Goal: Task Accomplishment & Management: Complete application form

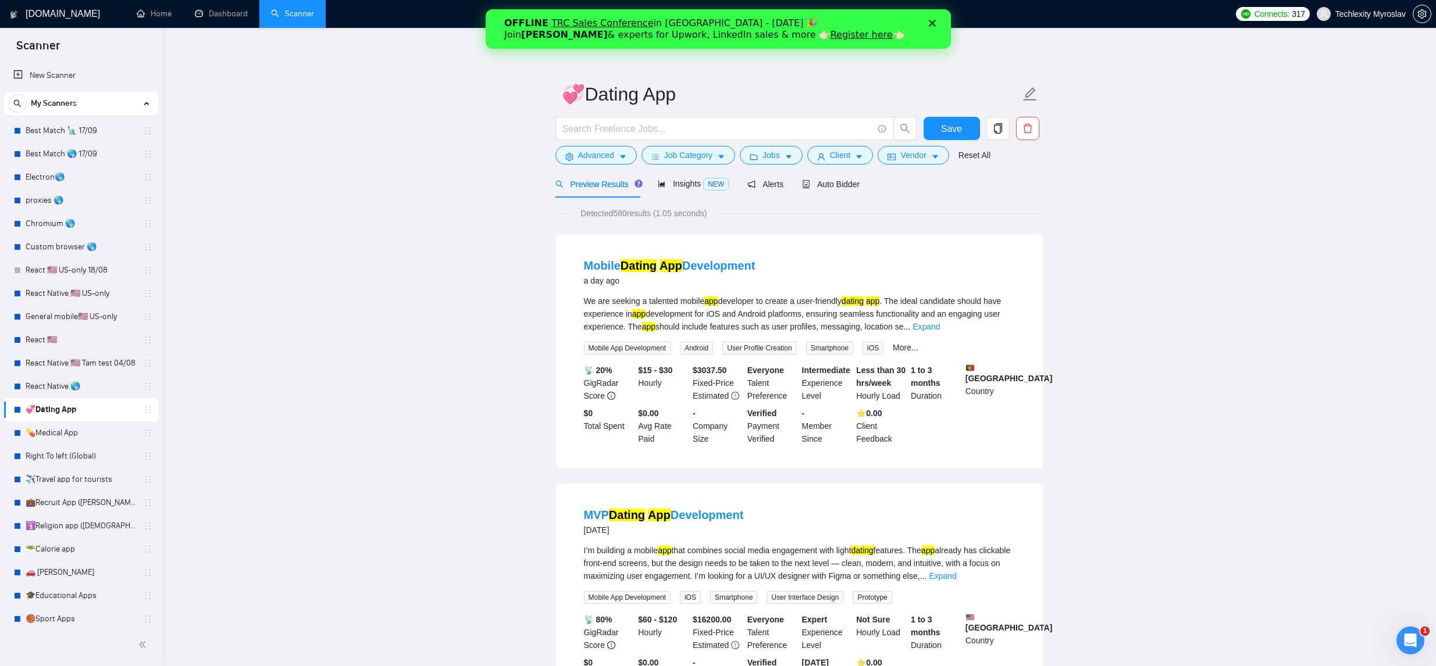
click at [935, 24] on icon "Закрити" at bounding box center [931, 23] width 7 height 7
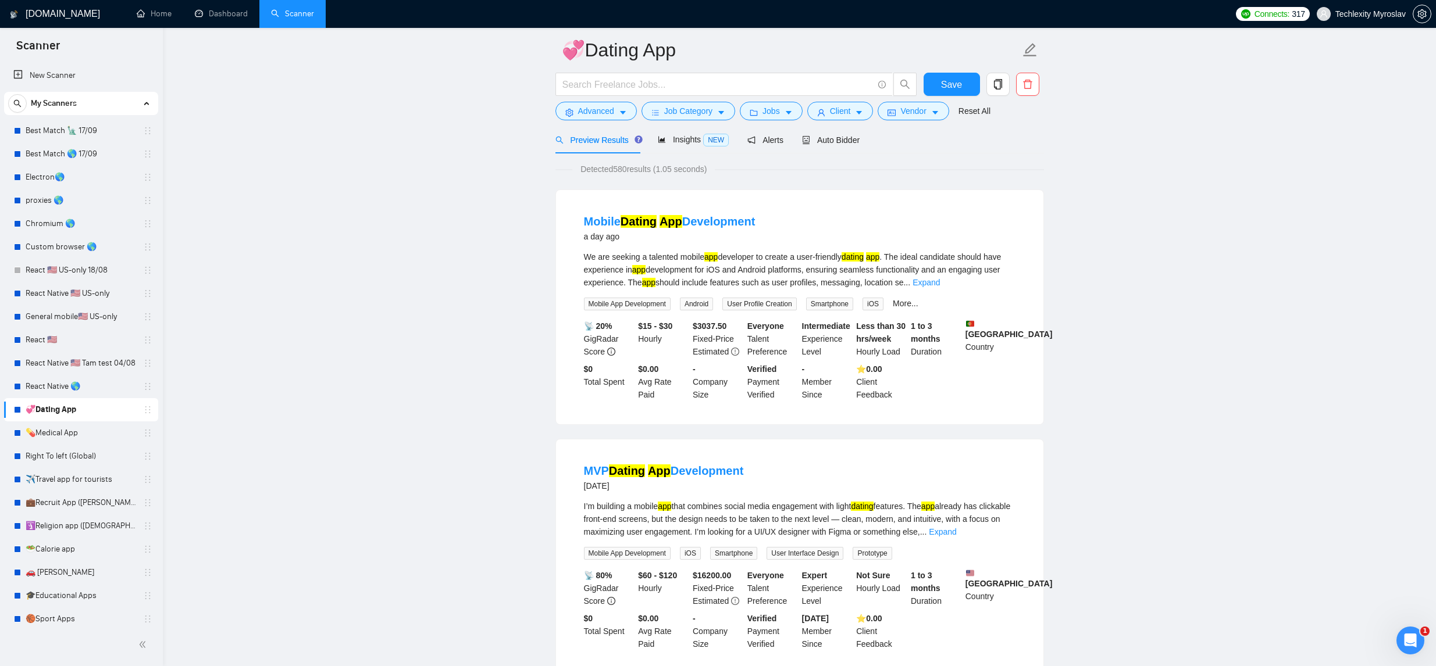
click at [866, 143] on div "Preview Results Insights NEW Alerts Auto Bidder" at bounding box center [799, 139] width 489 height 27
click at [832, 141] on span "Auto Bidder" at bounding box center [831, 140] width 58 height 9
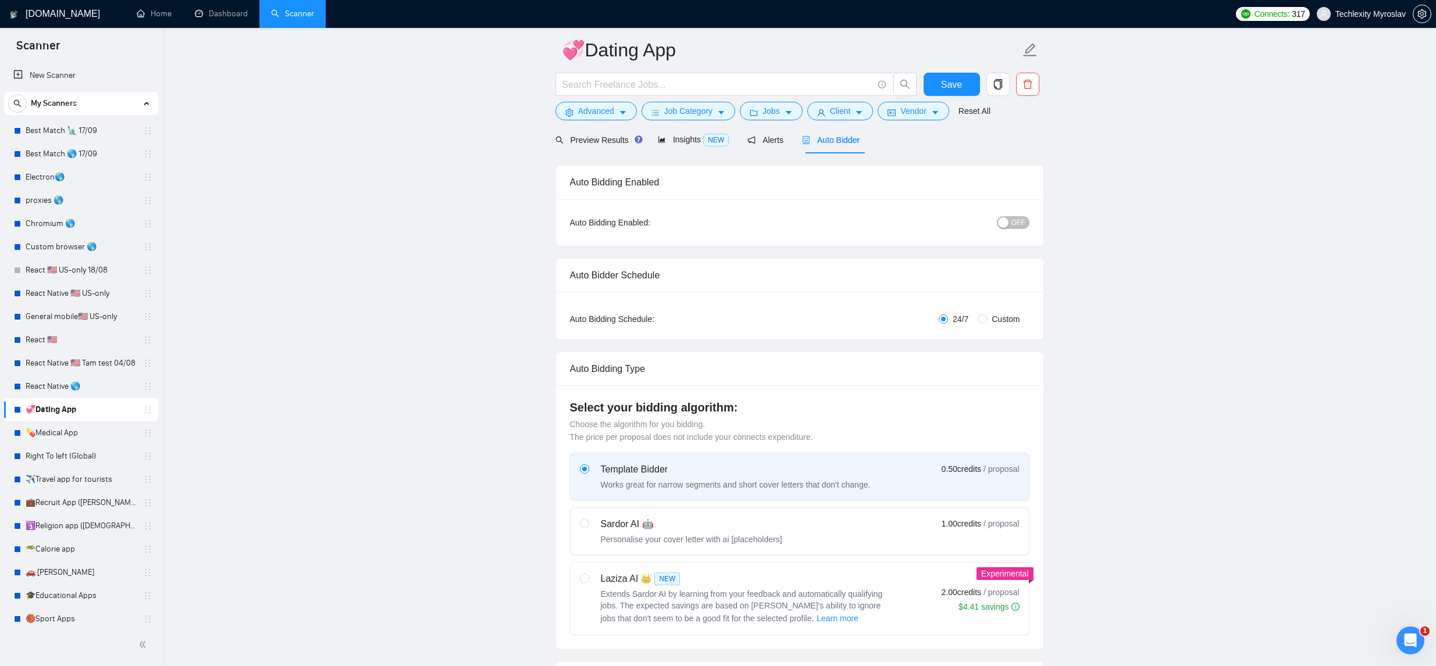
radio input "false"
radio input "true"
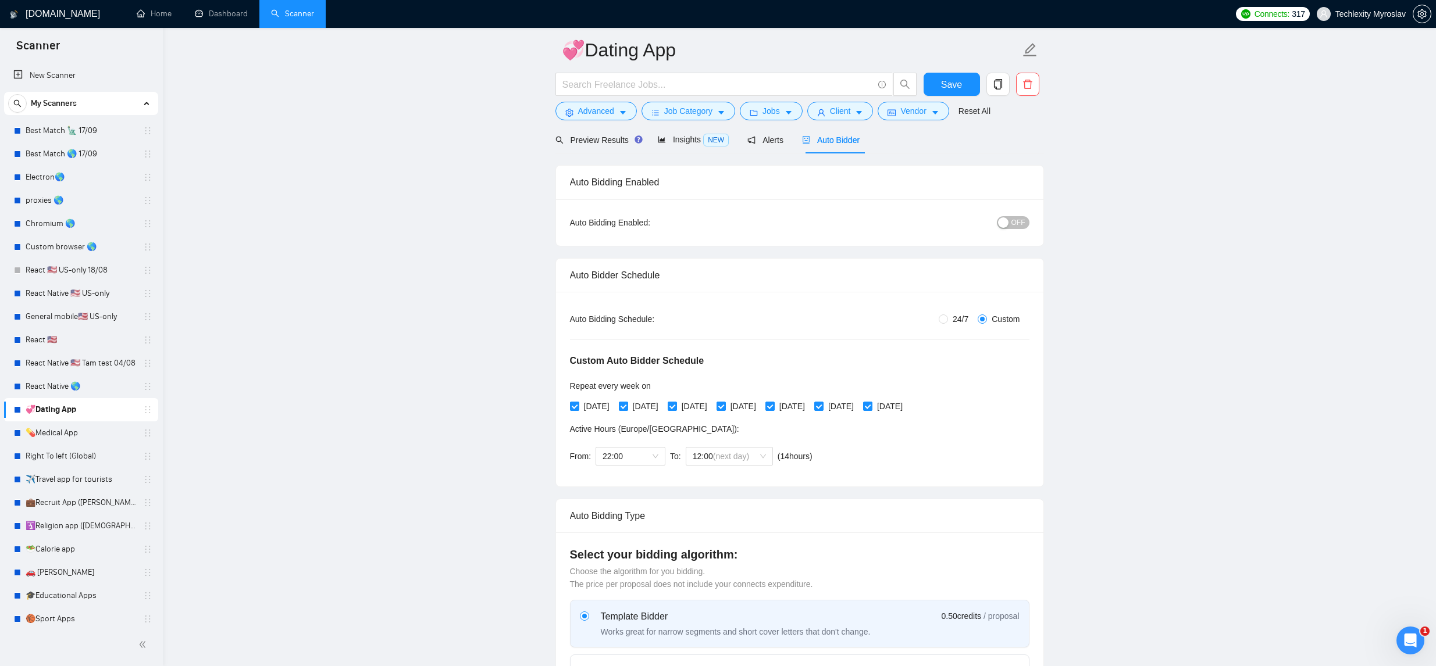
click at [933, 319] on div "24/7 Custom" at bounding box center [876, 319] width 306 height 13
click at [939, 319] on input "24/7" at bounding box center [943, 319] width 9 height 9
radio input "true"
radio input "false"
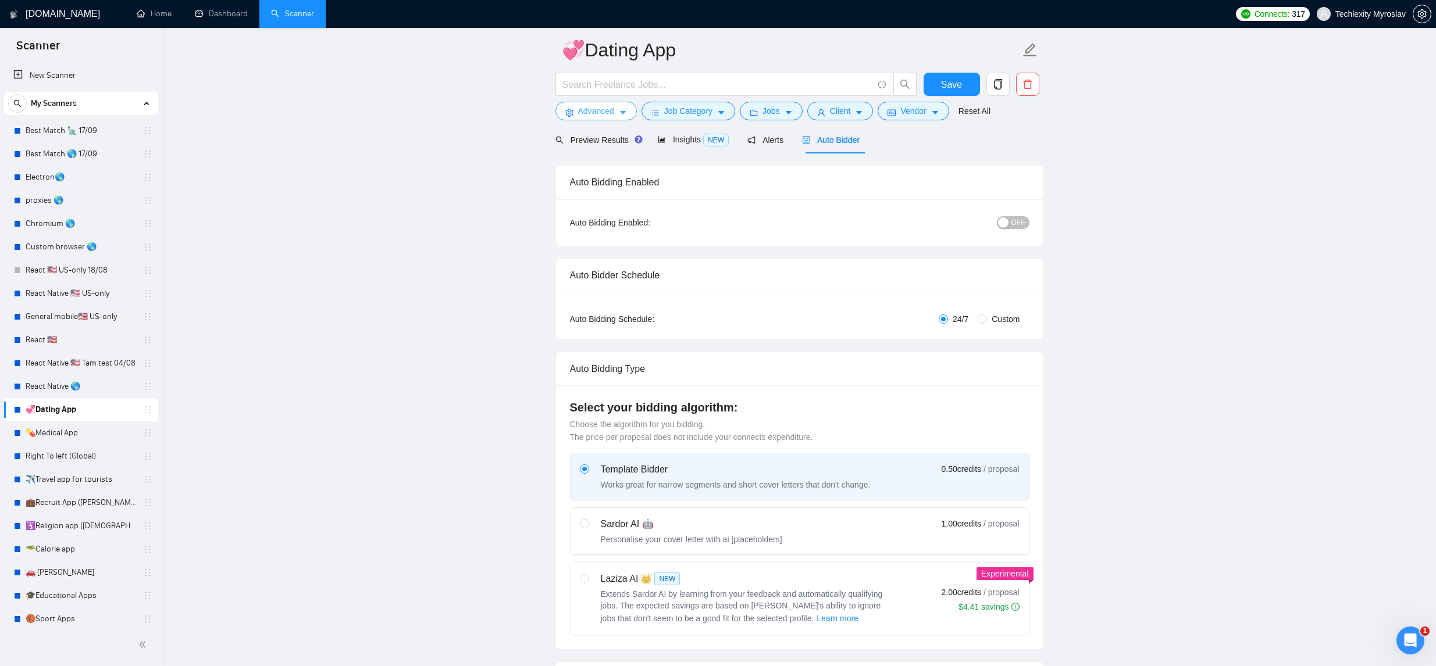
click at [611, 112] on span "Advanced" at bounding box center [596, 111] width 36 height 13
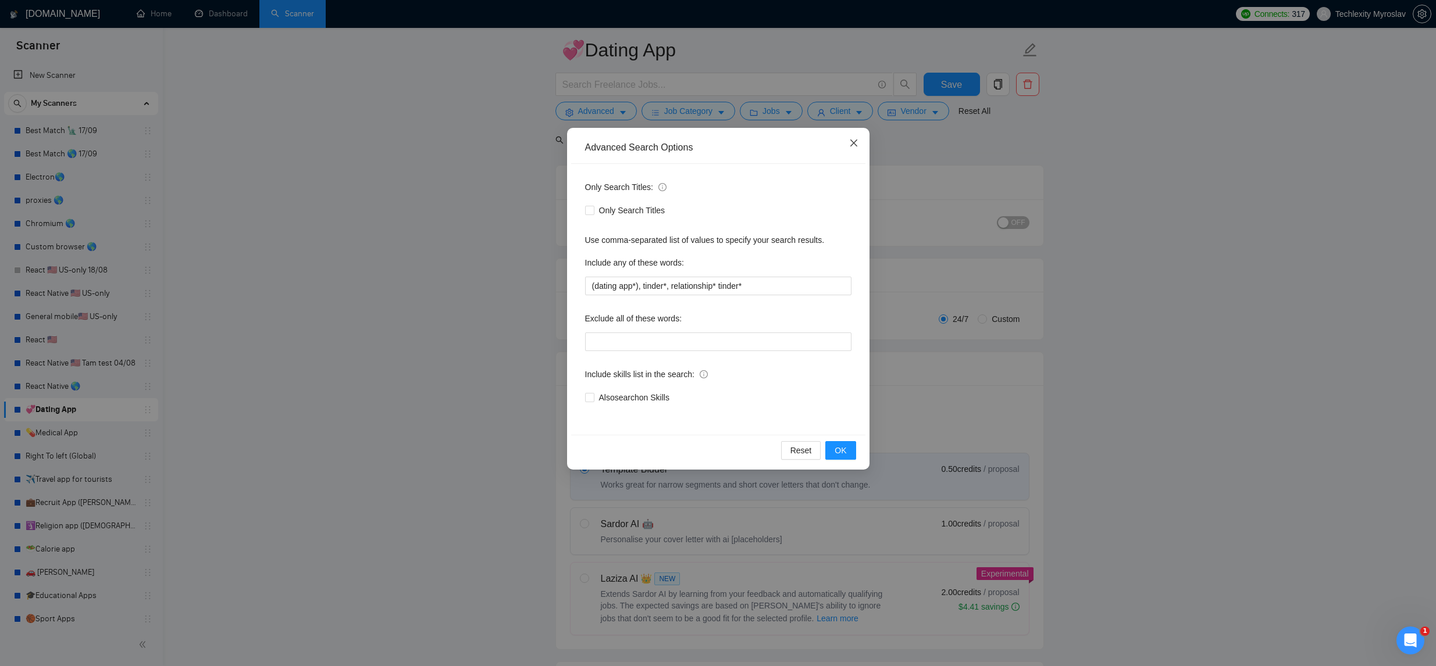
click at [853, 141] on icon "close" at bounding box center [853, 142] width 9 height 9
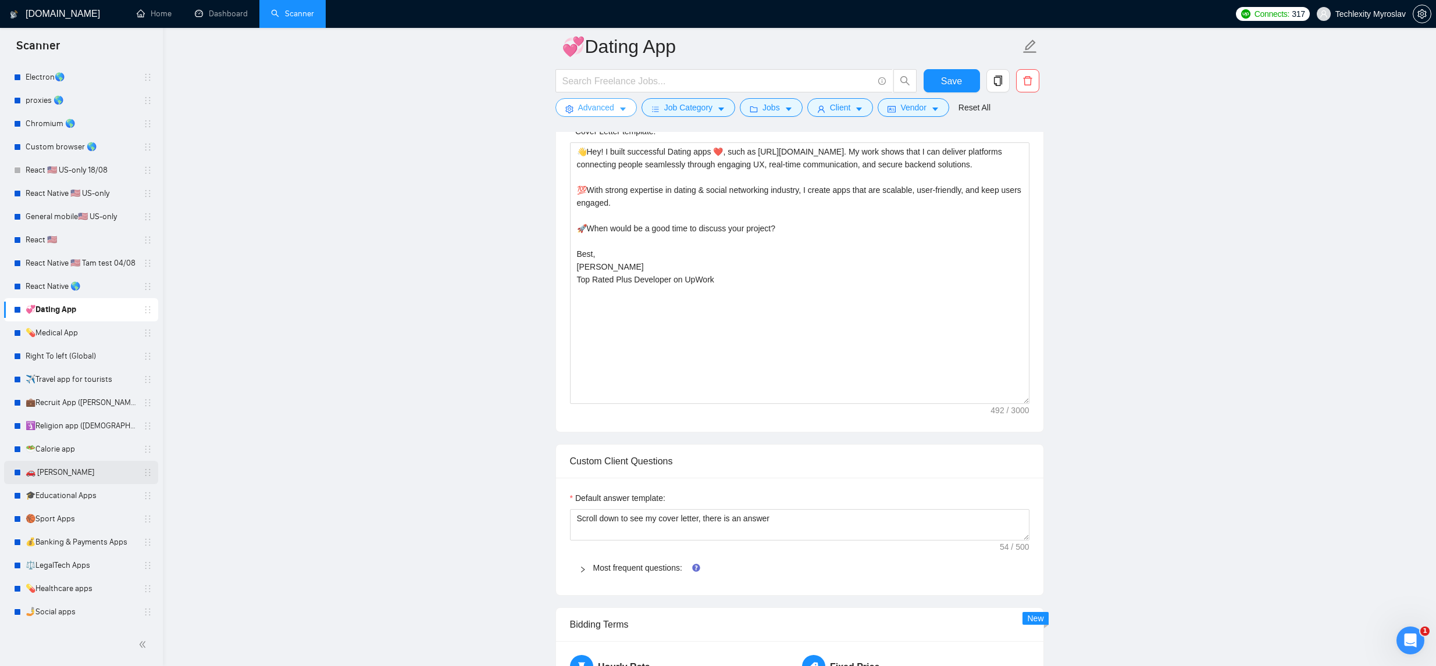
scroll to position [822, 0]
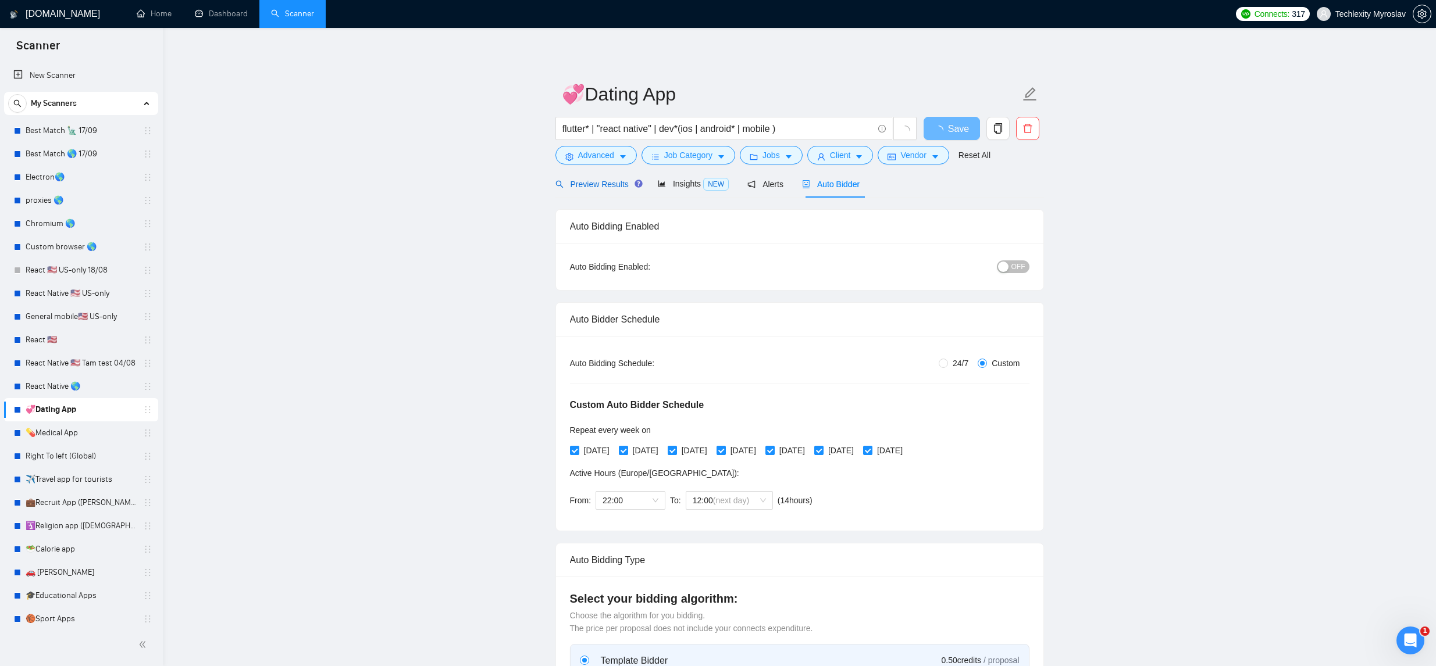
click at [616, 186] on span "Preview Results" at bounding box center [597, 184] width 84 height 9
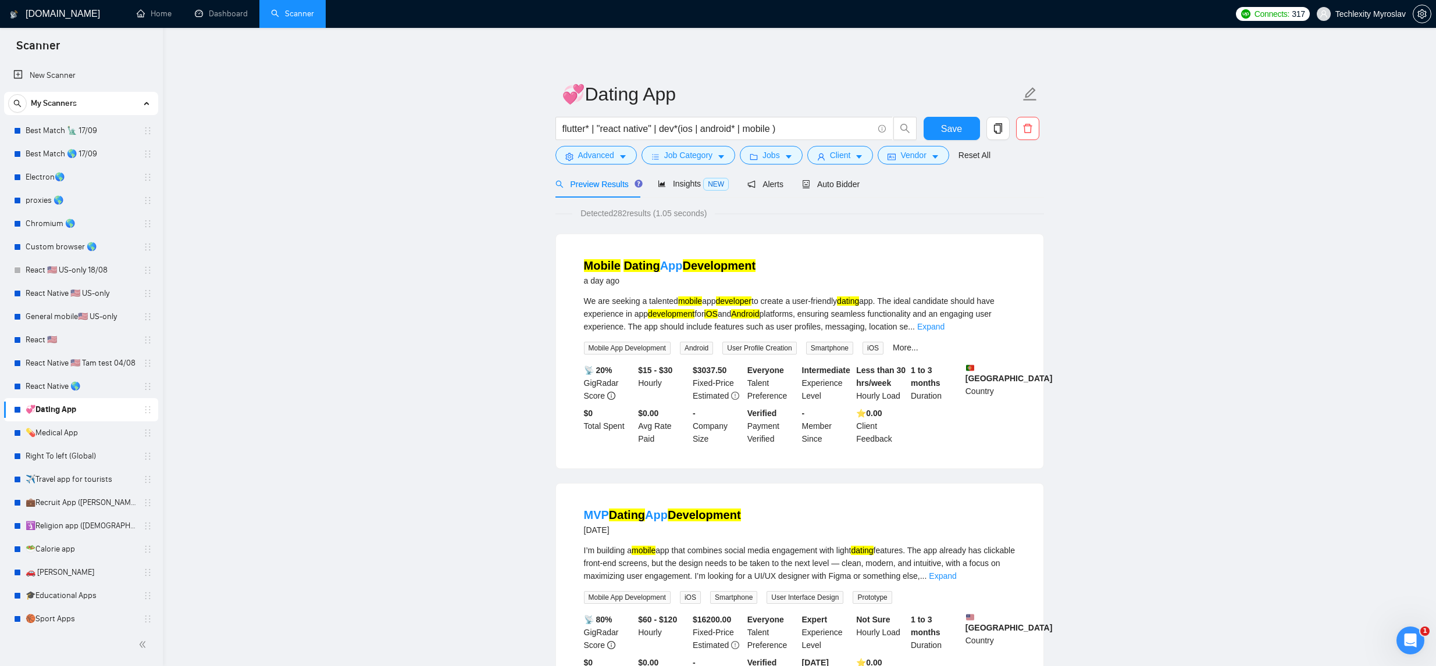
scroll to position [1, 0]
click at [606, 154] on span "Advanced" at bounding box center [596, 154] width 36 height 13
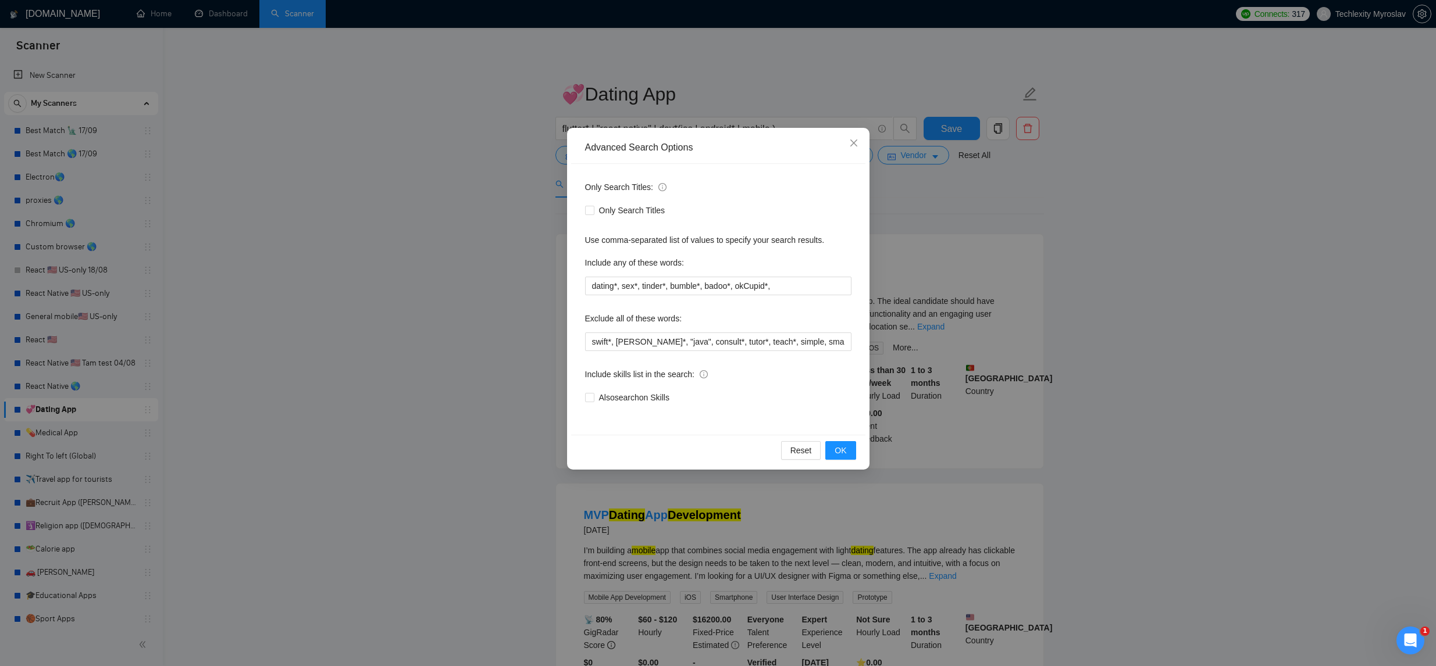
click at [935, 219] on div "Advanced Search Options Only Search Titles: Only Search Titles Use comma-separa…" at bounding box center [718, 333] width 1436 height 666
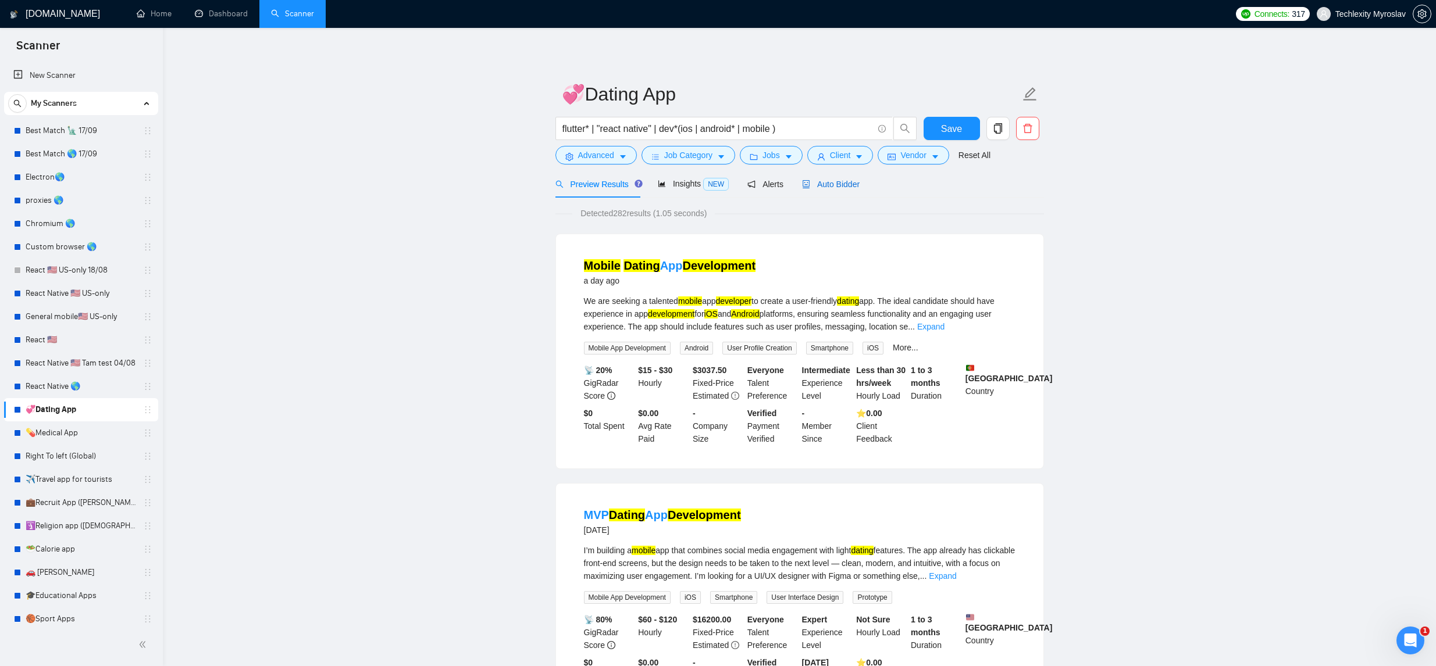
click at [859, 187] on span "Auto Bidder" at bounding box center [831, 184] width 58 height 9
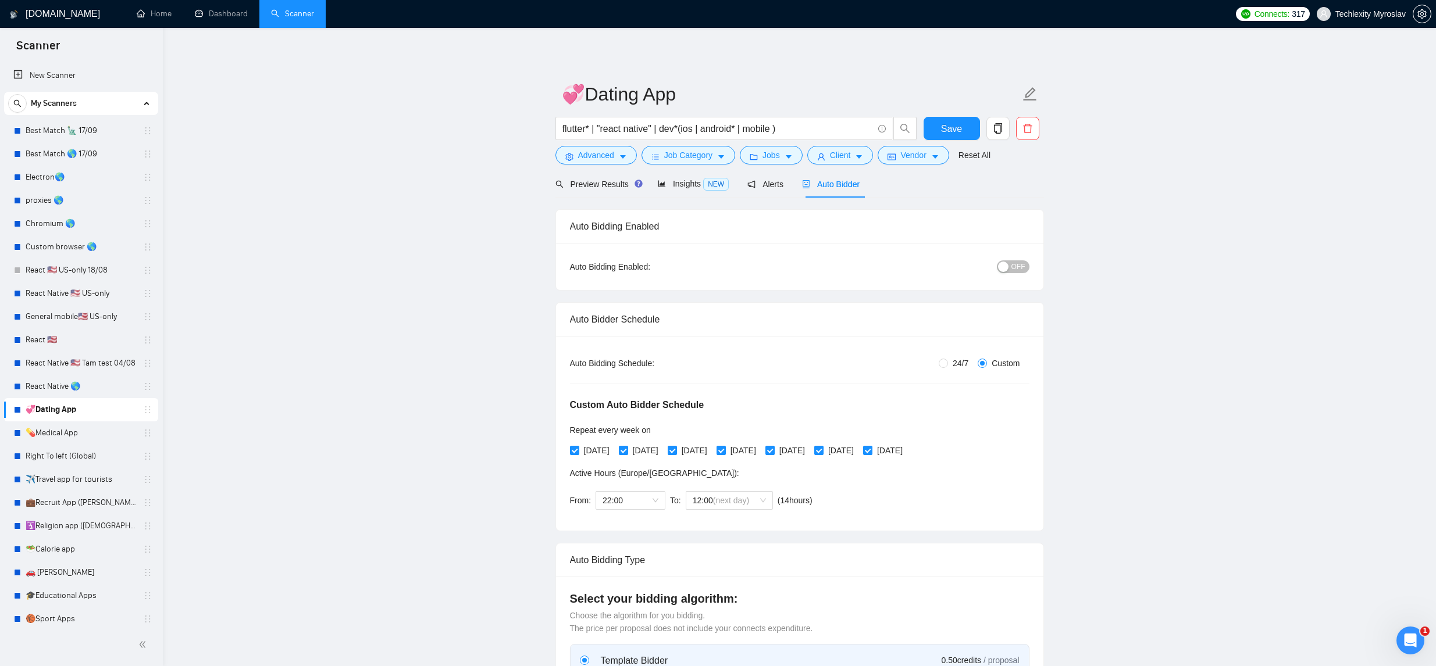
click at [943, 370] on div "Custom Auto Bidder Schedule Repeat every week [DATE] [DATE] [DATE] [DATE] [DATE…" at bounding box center [799, 443] width 459 height 147
click at [943, 365] on input "24/7" at bounding box center [943, 363] width 9 height 9
radio input "true"
radio input "false"
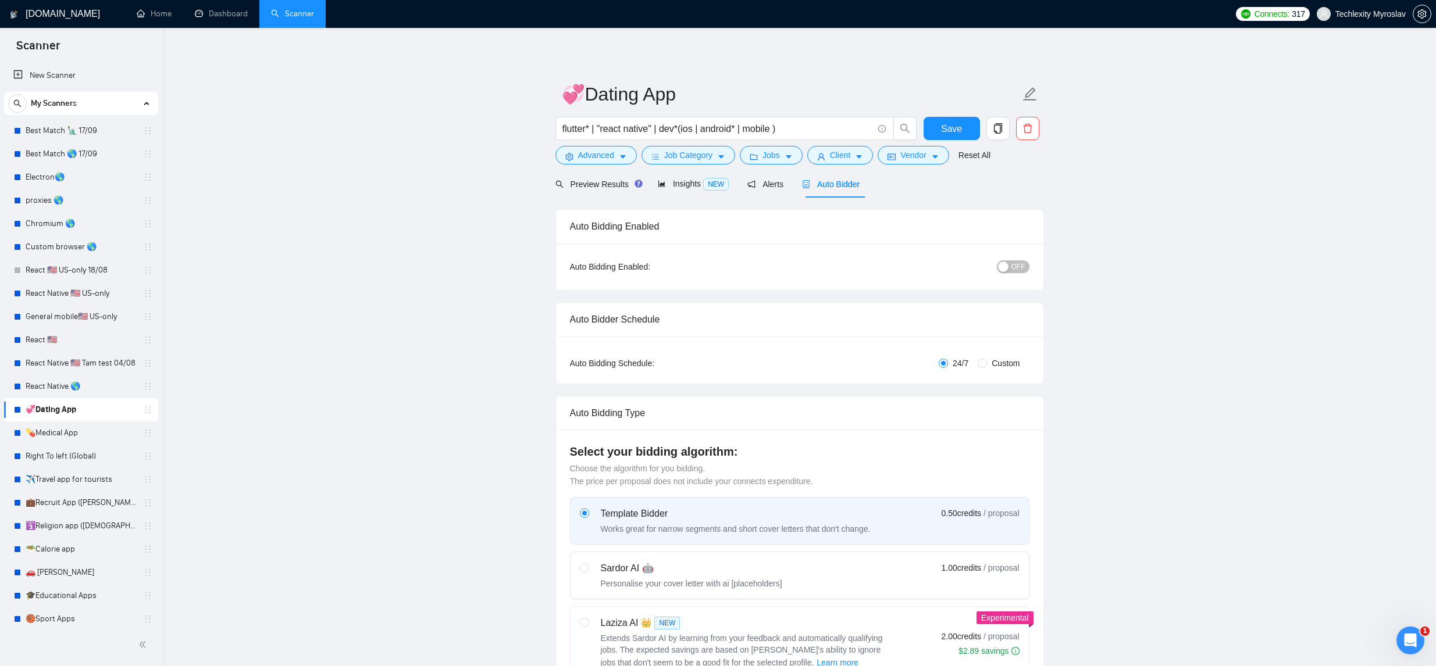
click at [1011, 274] on div "OFF" at bounding box center [952, 267] width 153 height 19
click at [1010, 266] on button "OFF" at bounding box center [1013, 267] width 33 height 13
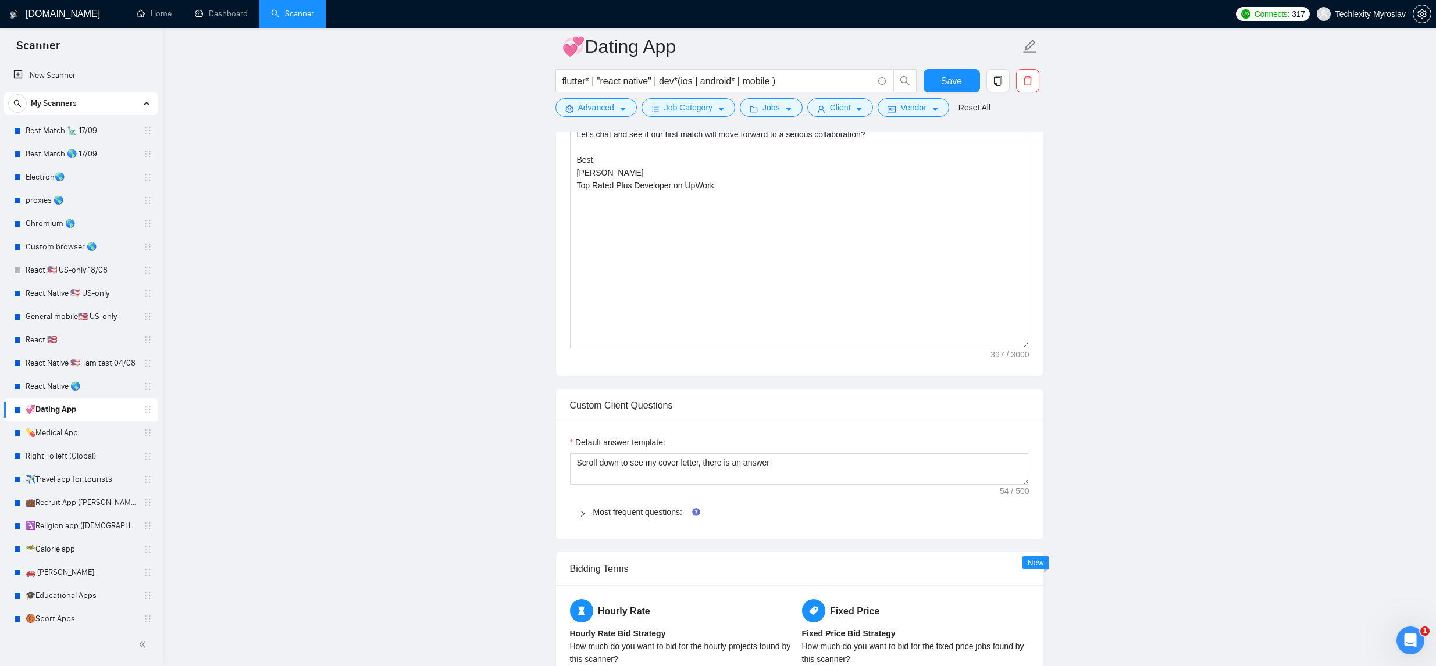
scroll to position [881, 0]
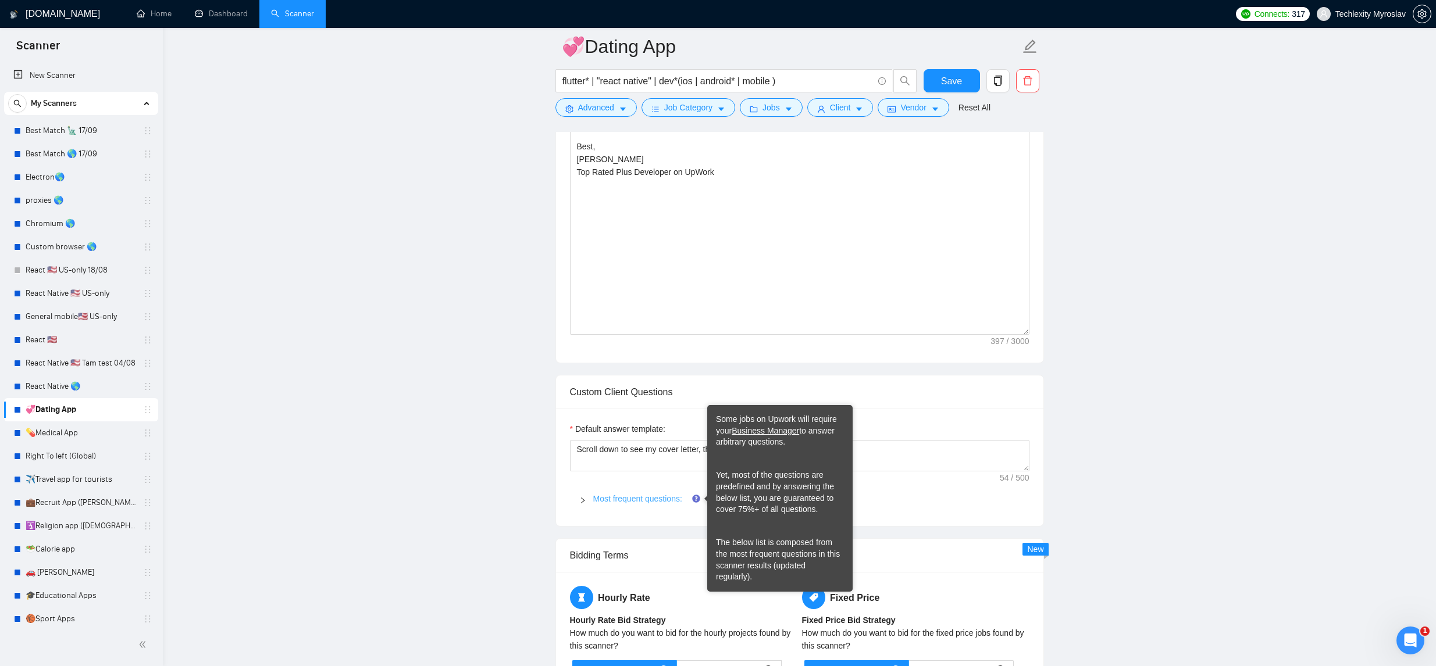
click at [665, 499] on link "Most frequent questions:" at bounding box center [637, 498] width 89 height 9
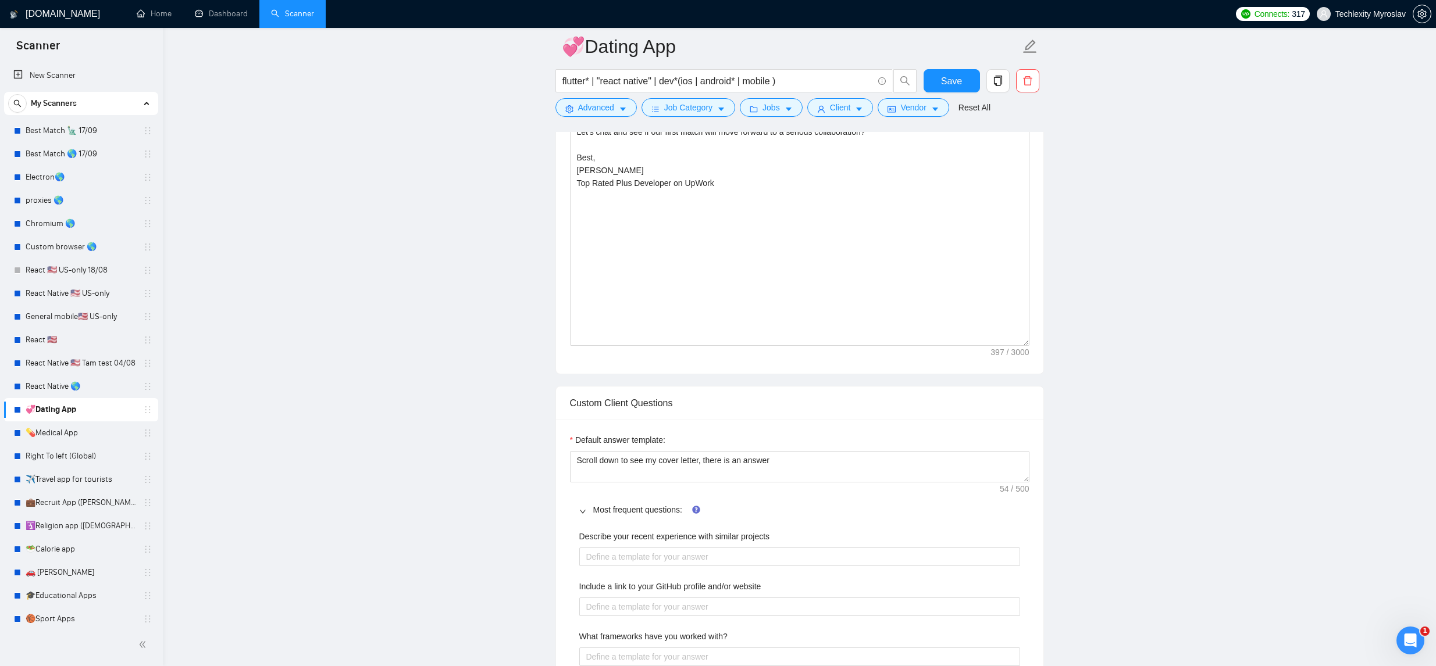
scroll to position [938, 0]
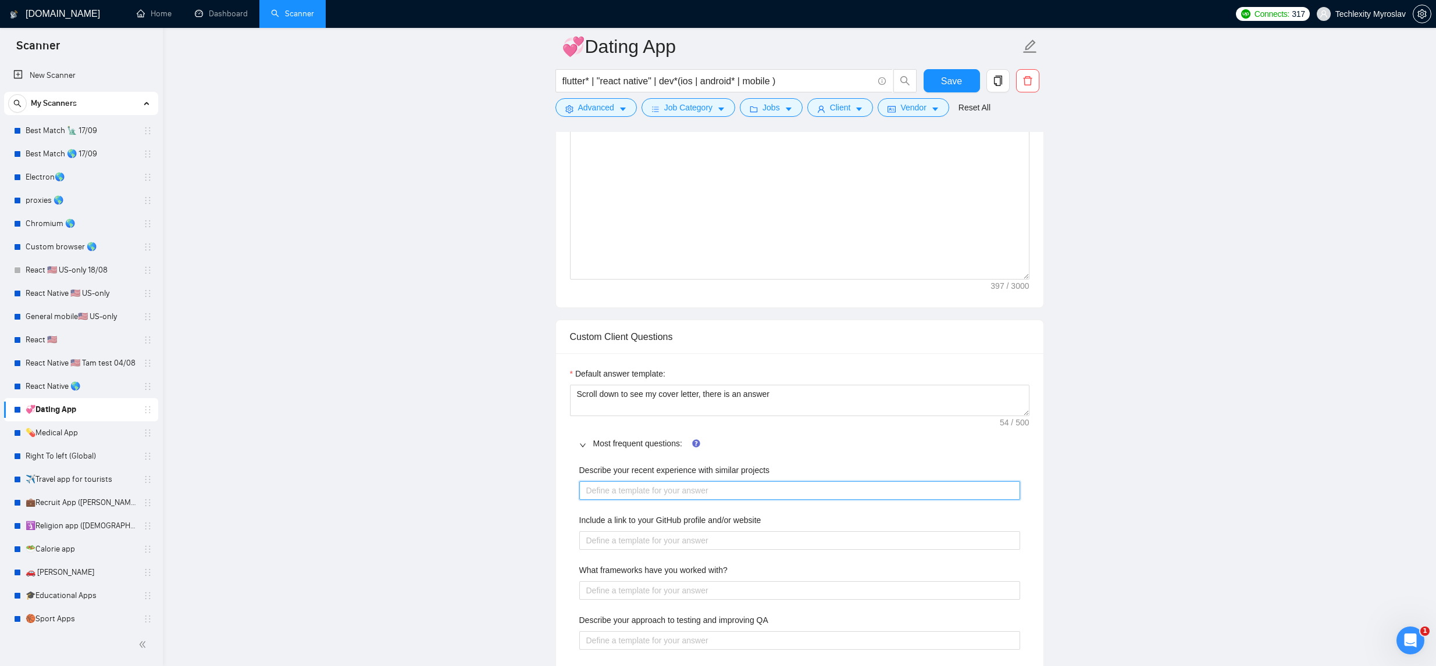
click at [782, 491] on projects "Describe your recent experience with similar projects" at bounding box center [799, 491] width 441 height 19
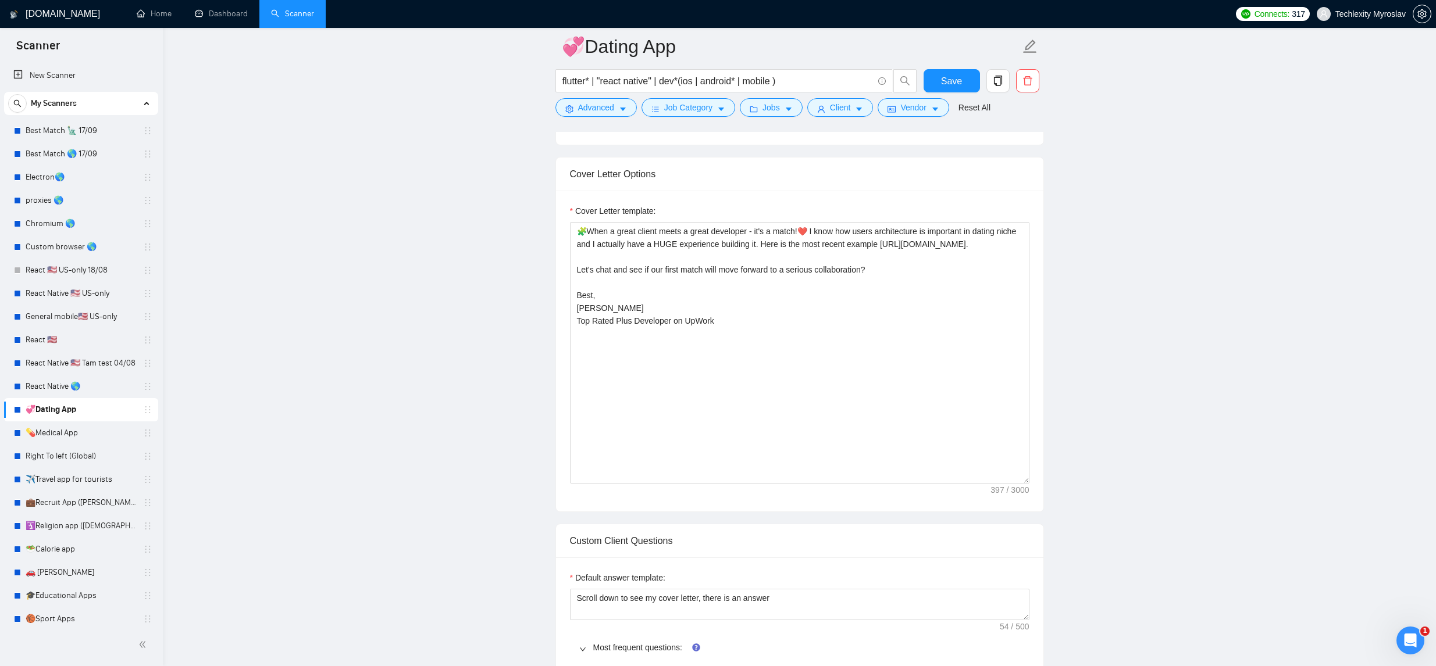
scroll to position [885, 0]
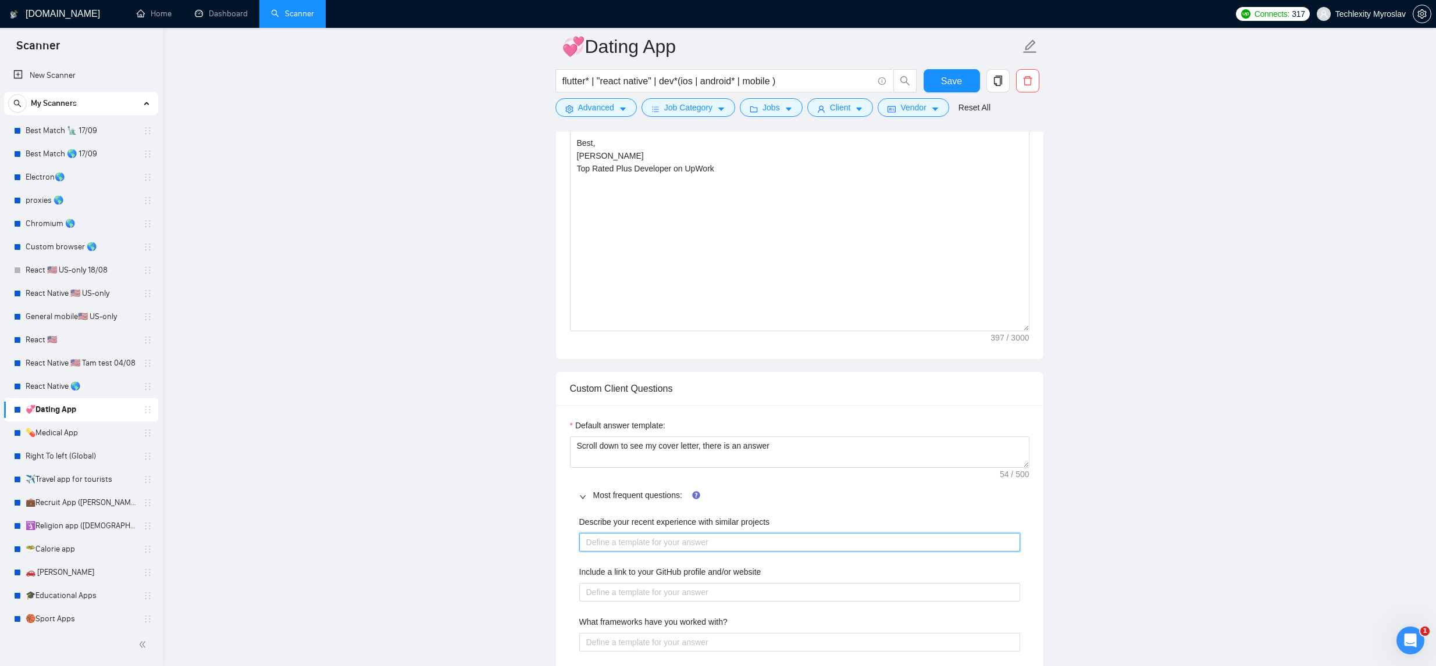
type projects "Ф"
type projects "Фі"
type projects "Ф"
type projects "A"
type projects "As"
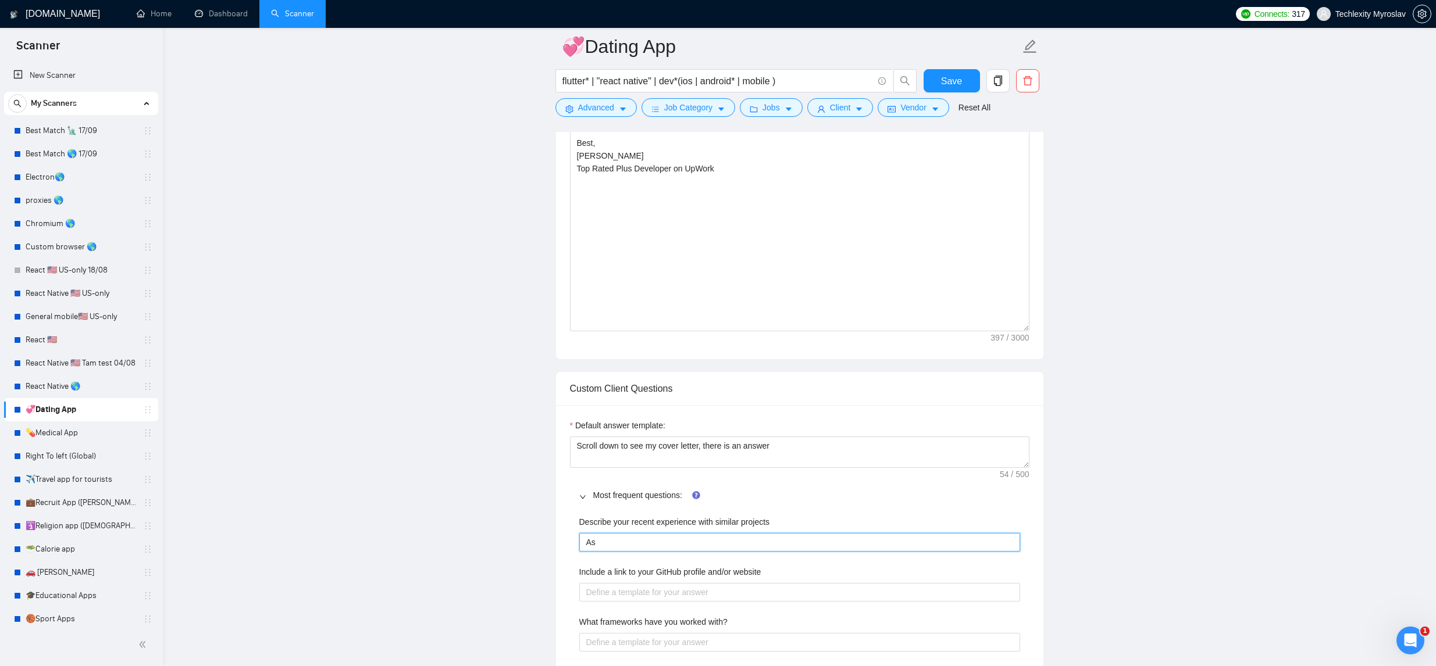
type projects "As"
type projects "As I"
type projects "As I s"
type projects "As I sh"
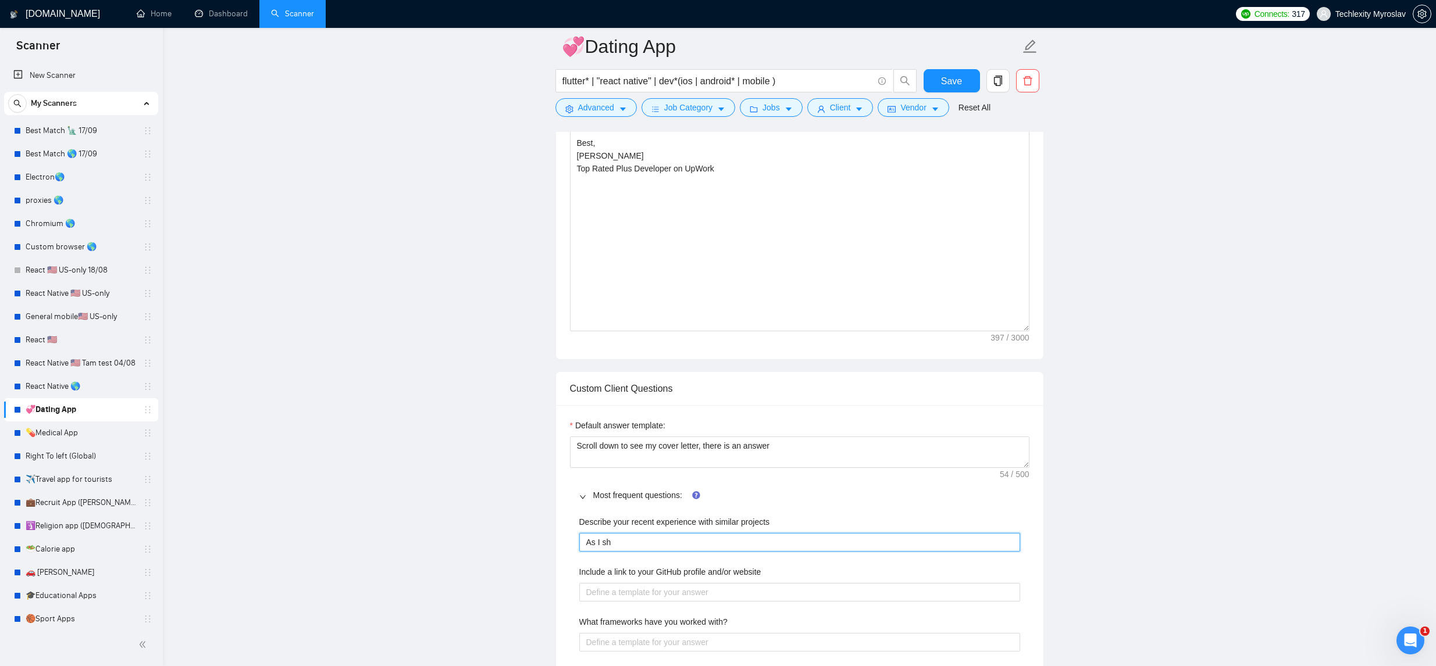
type projects "As I sho"
type projects "As I show"
type projects "As I showe"
type projects "As I showed"
type projects "As I showed o"
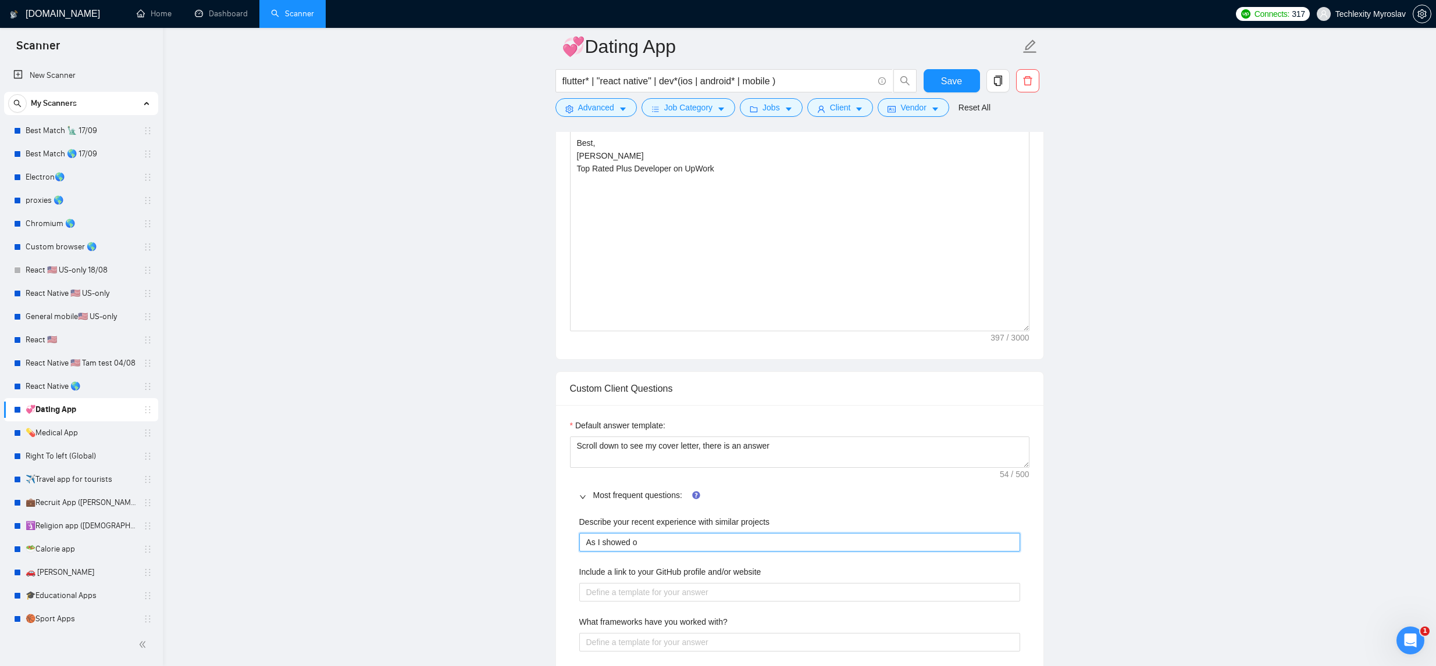
type projects "As I showed on"
type projects "As I showed on e"
type projects "As I showed on ex"
type projects "As I showed on exa"
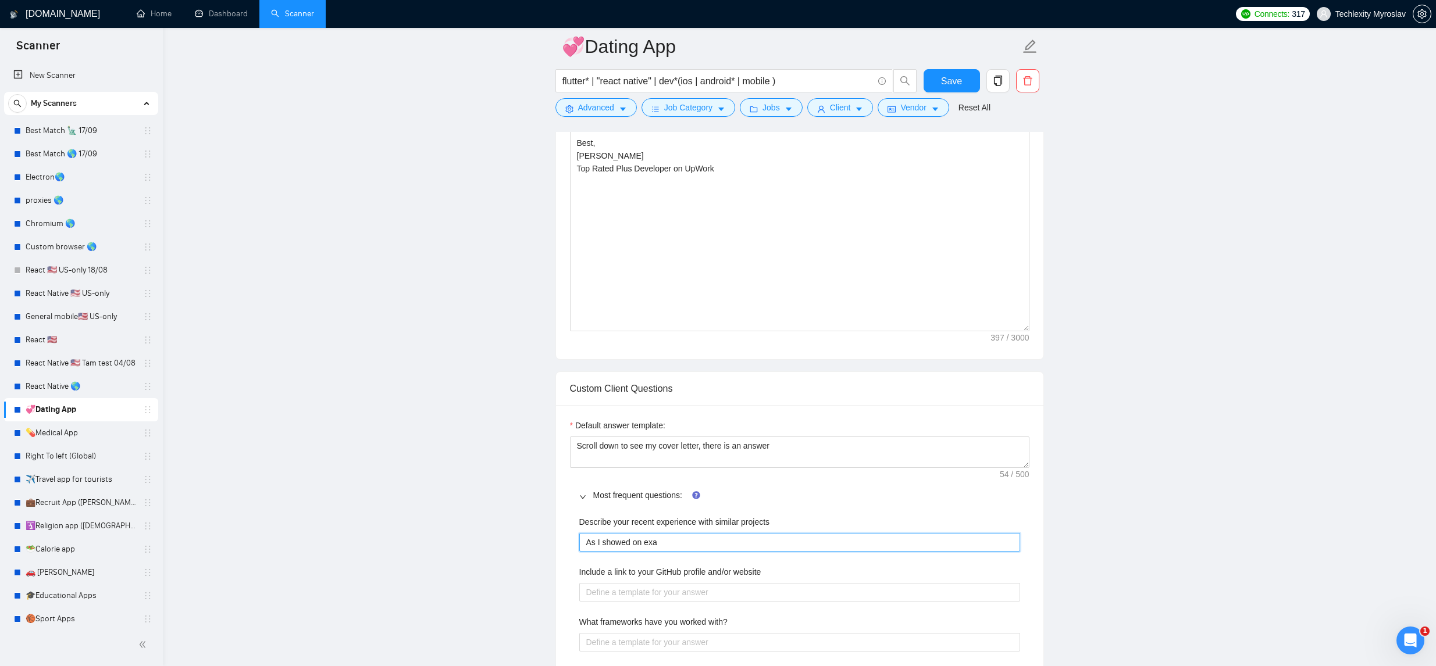
type projects "As I showed on exam"
type projects "As I showed on examo"
type projects "As I showed on exam"
type projects "As I showed on examp"
type projects "As I showed on example"
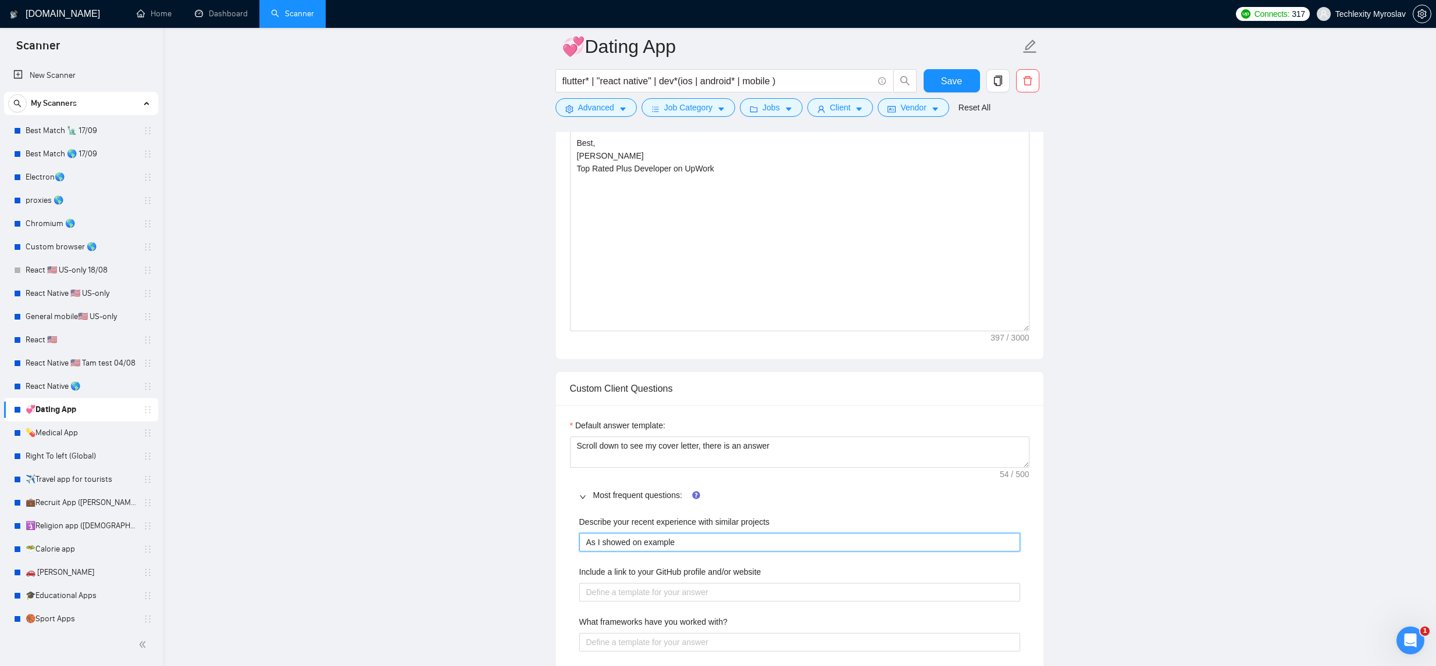
type projects "As I showed on example,"
type projects "As I showed on example, w"
type projects "As I showed on example, we"
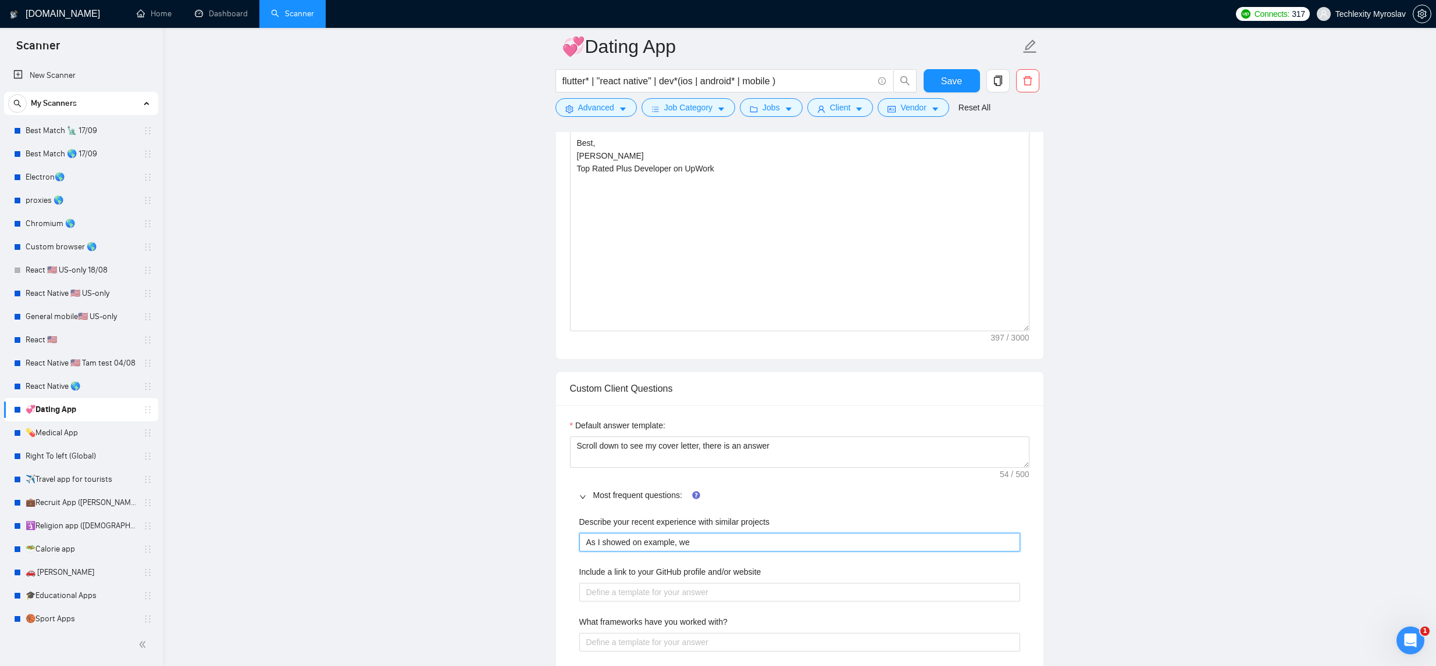
type projects "As I showed on example, we b"
type projects "As I showed on example, we bu"
type projects "As I showed on example, we [PERSON_NAME]"
type projects "As I showed on example, we build"
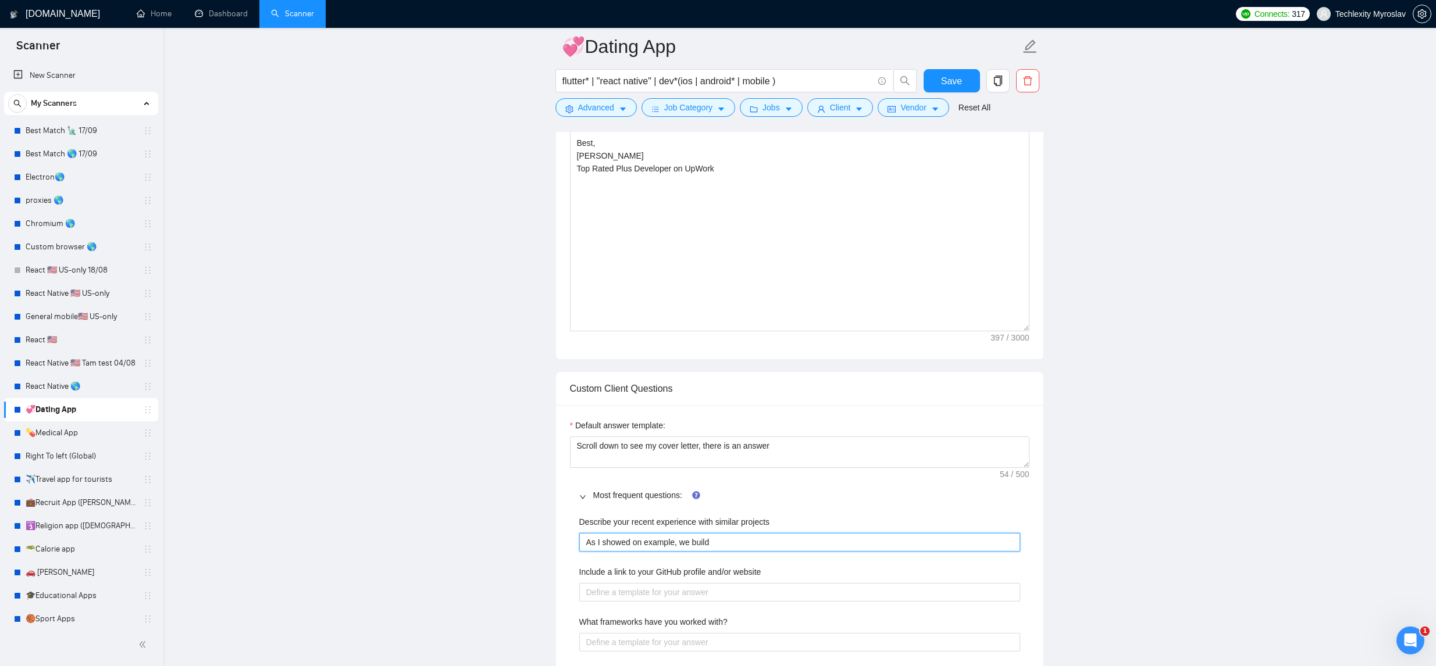
type projects "As I showed on example, we build a"
type projects "As I showed on example, we build ac"
type projects "As I showed on example, we build actu"
type projects "As I showed on example, we build actua"
type projects "As I showed on example, we build actual"
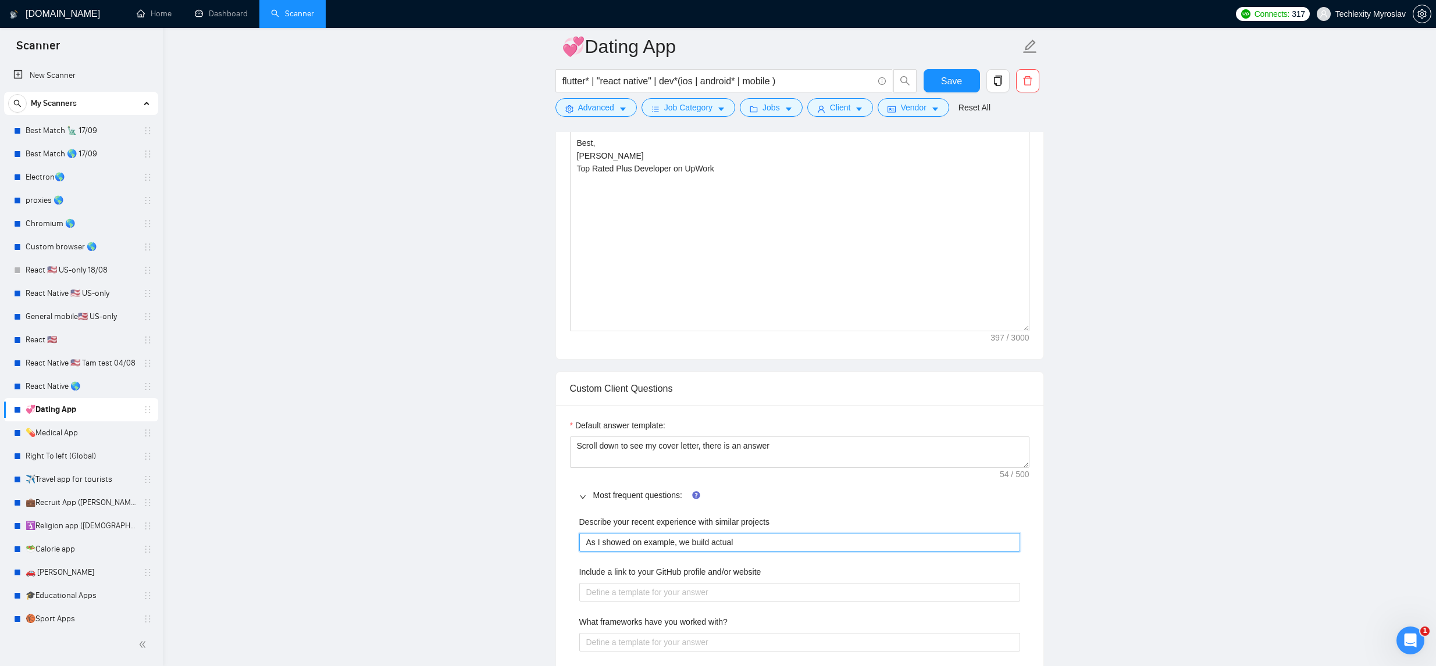
type projects "As I showed on example, we build actuall"
type projects "As I showed on example, we build actually"
type projects "As I showed on example, we build actually o"
type projects "As I showed on example, we build actually oc"
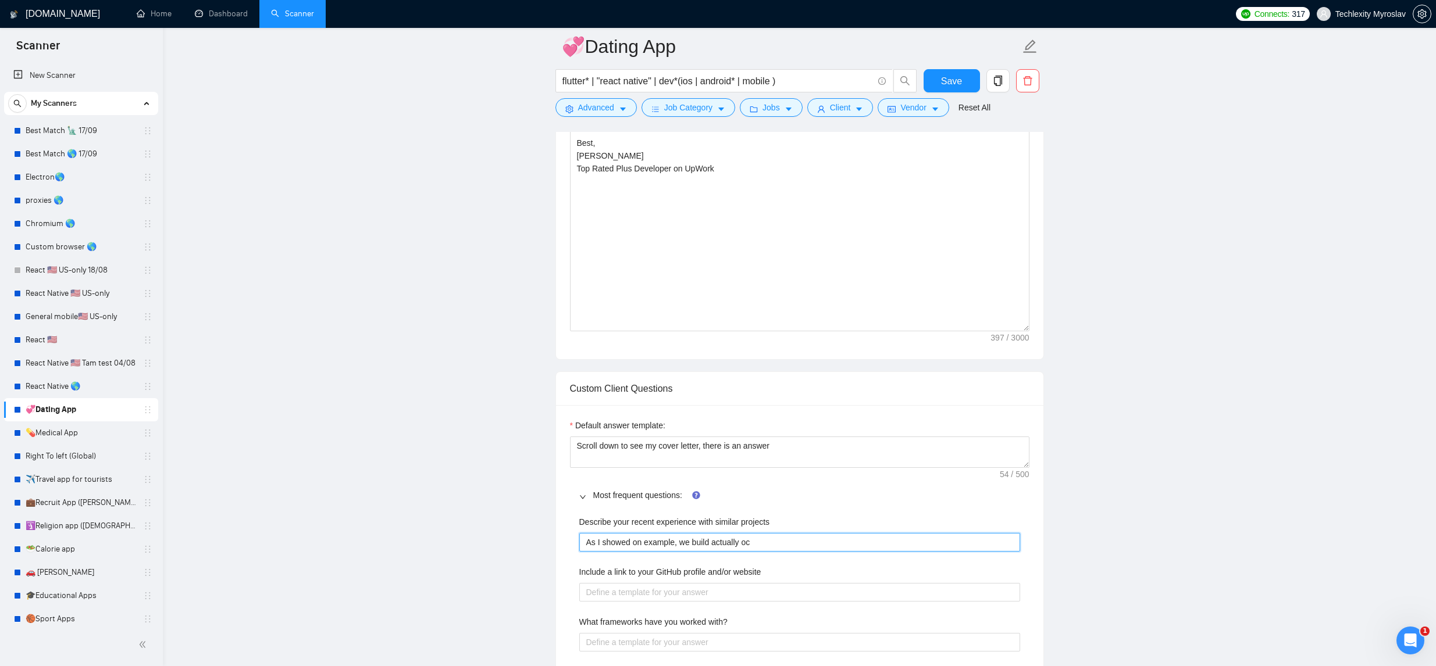
type projects "As I showed on example, we build actually o"
type projects "As I showed on example, we build actually"
type projects "As I showed on example, we build actually c"
type projects "As I showed on example, we build actually co"
type projects "As I showed on example, we build actually coup"
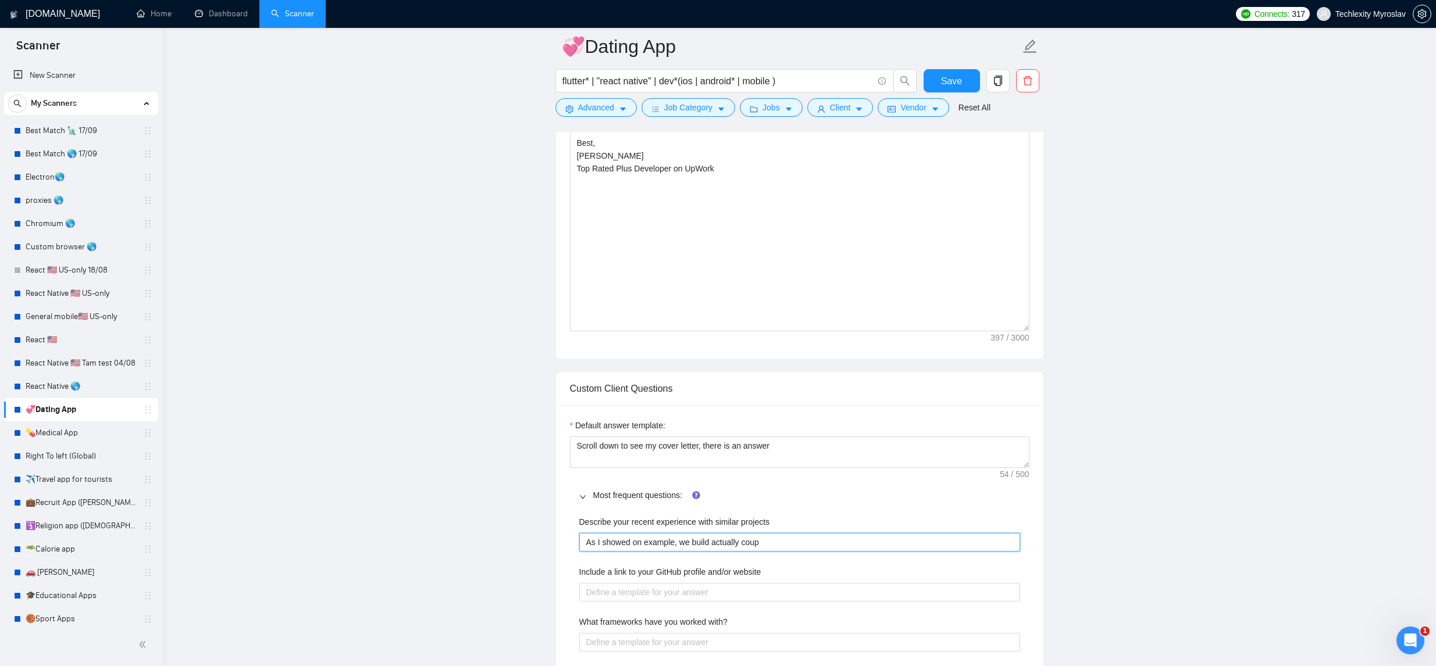
type projects "As I showed on example, we build actually coupl"
type projects "As I showed on example, we build actually couple"
type projects "As I showed on example, we build actually couple d"
type projects "As I showed on example, we build actually couple di"
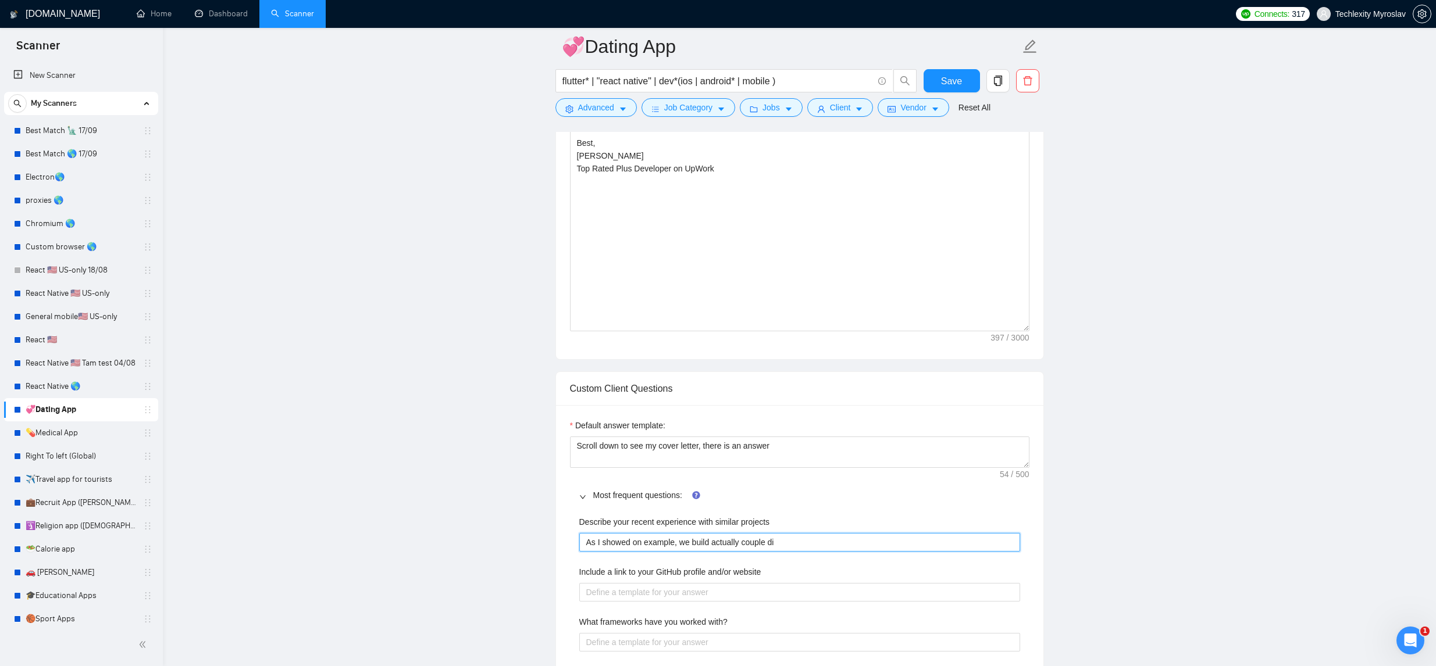
type projects "As I showed on example, we build actually couple dif"
type projects "As I showed on example, we build actually couple diff"
type projects "As I showed on example, we build actually couple diffe"
type projects "As I showed on example, we build actually couple differ"
type projects "As I showed on example, we build actually couple differe"
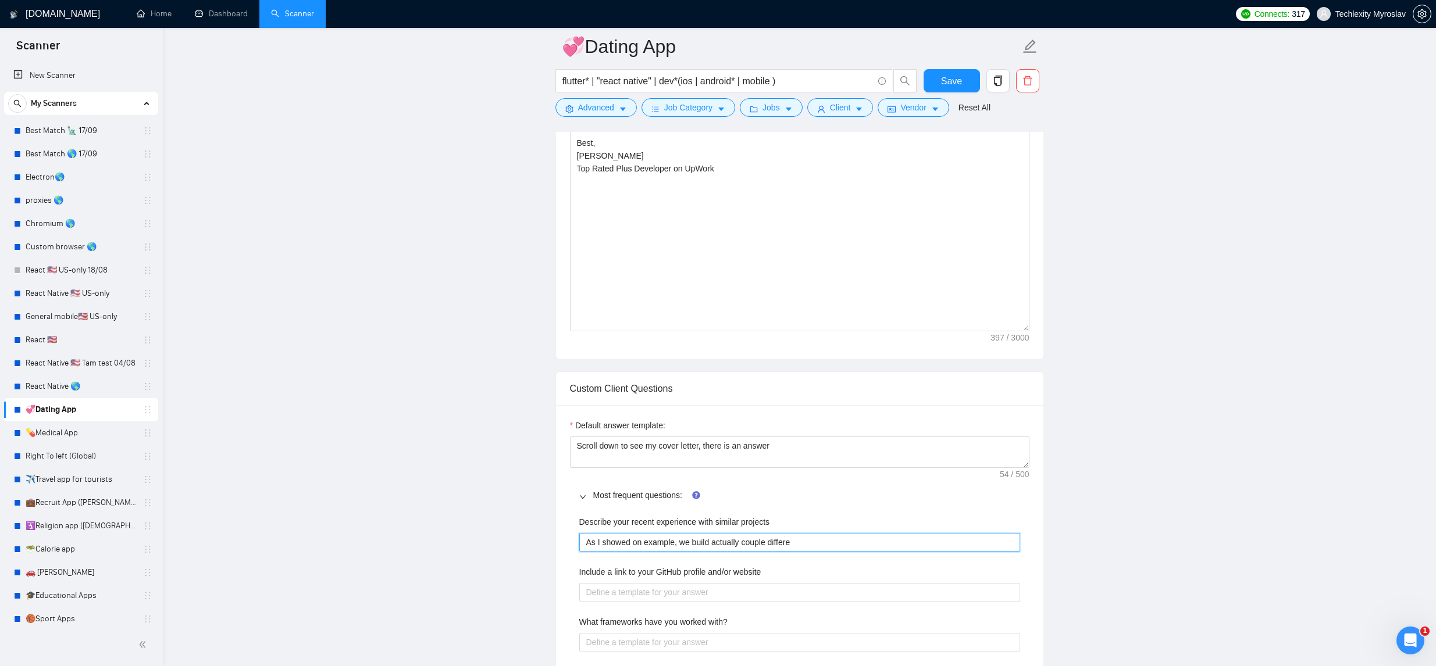
type projects "As I showed on example, we build actually couple differen"
type projects "As I showed on example, we build actually couple different"
type projects "As I showed on example, we build actually couple different d"
type projects "As I showed on example, we build actually couple different da"
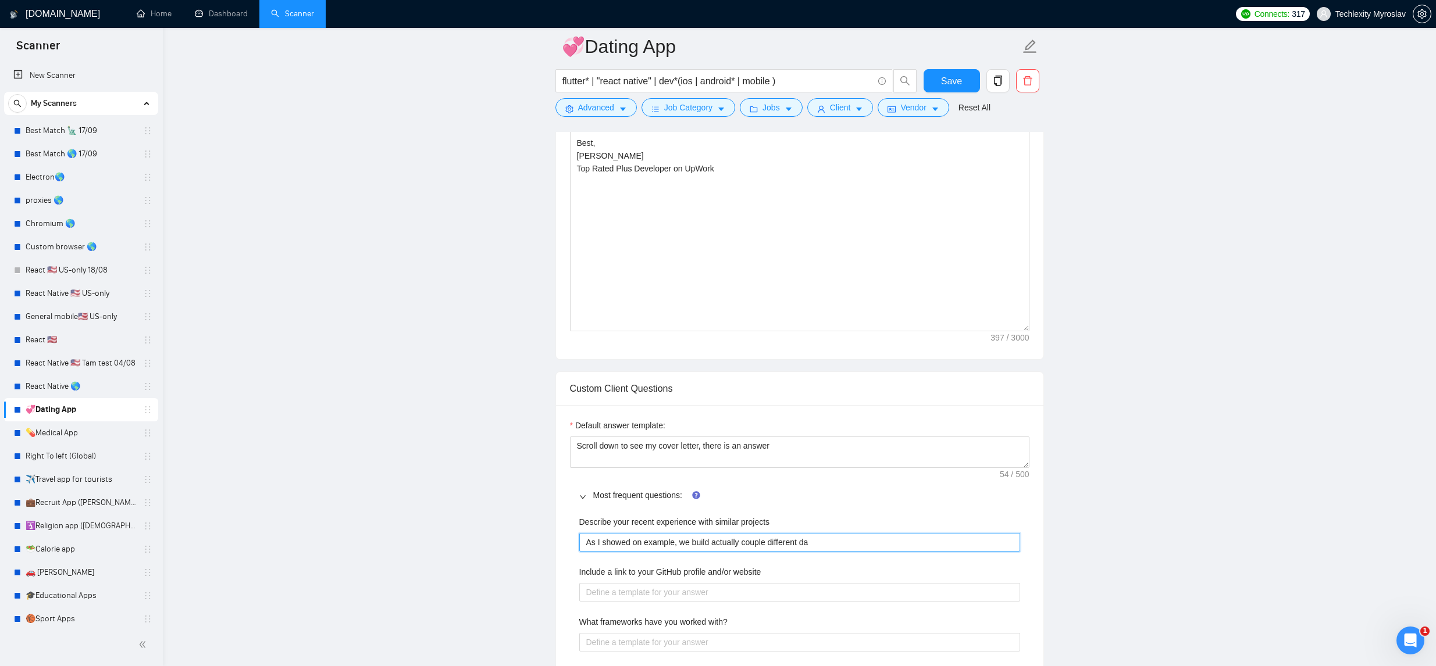
type projects "As I showed on example, we build actually couple different dat"
type projects "As I showed on example, we build actually couple different dati"
type projects "As I showed on example, we build actually couple different dating"
type projects "As I showed on example, we build actually couple different dating a"
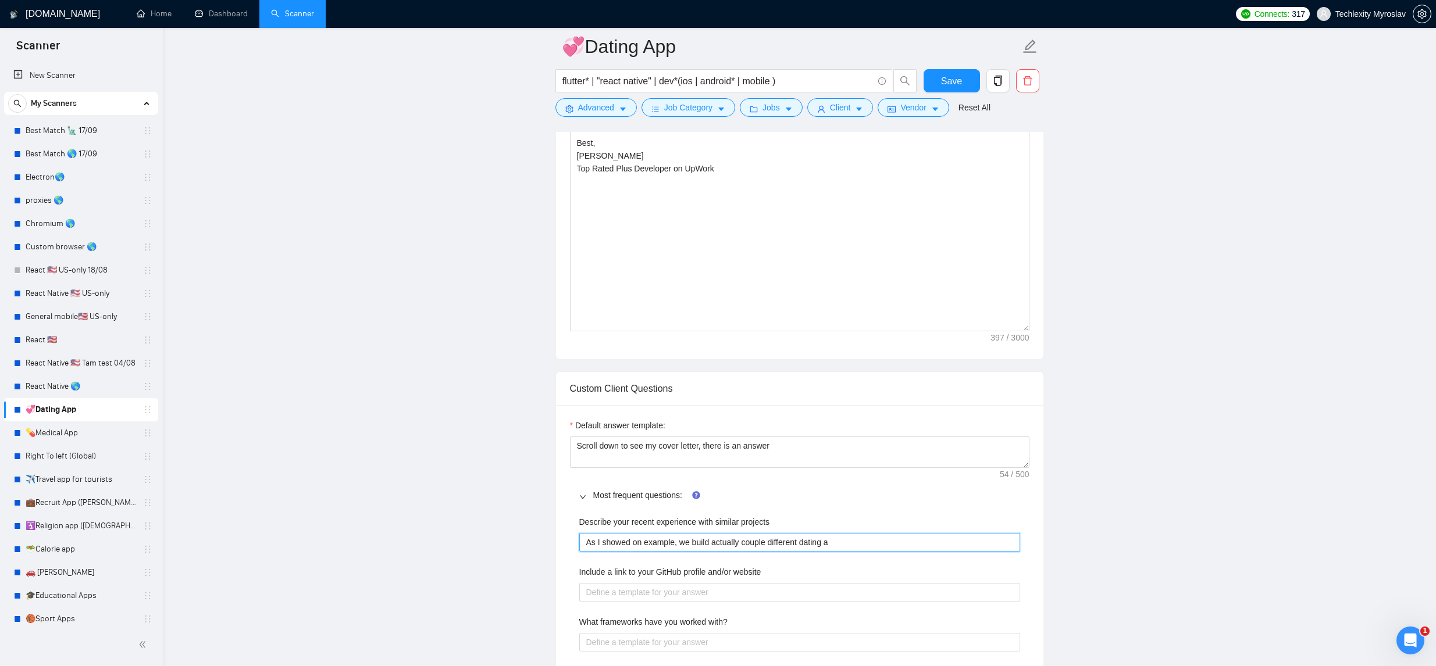
type projects "As I showed on example, we build actually couple different dating ap"
type projects "As I showed on example, we build actually couple different dating app"
type projects "As I showed on example, we build actually couple different dating apps"
click at [762, 589] on website "Include a link to your GitHub profile and/or website" at bounding box center [799, 592] width 441 height 19
type website "h"
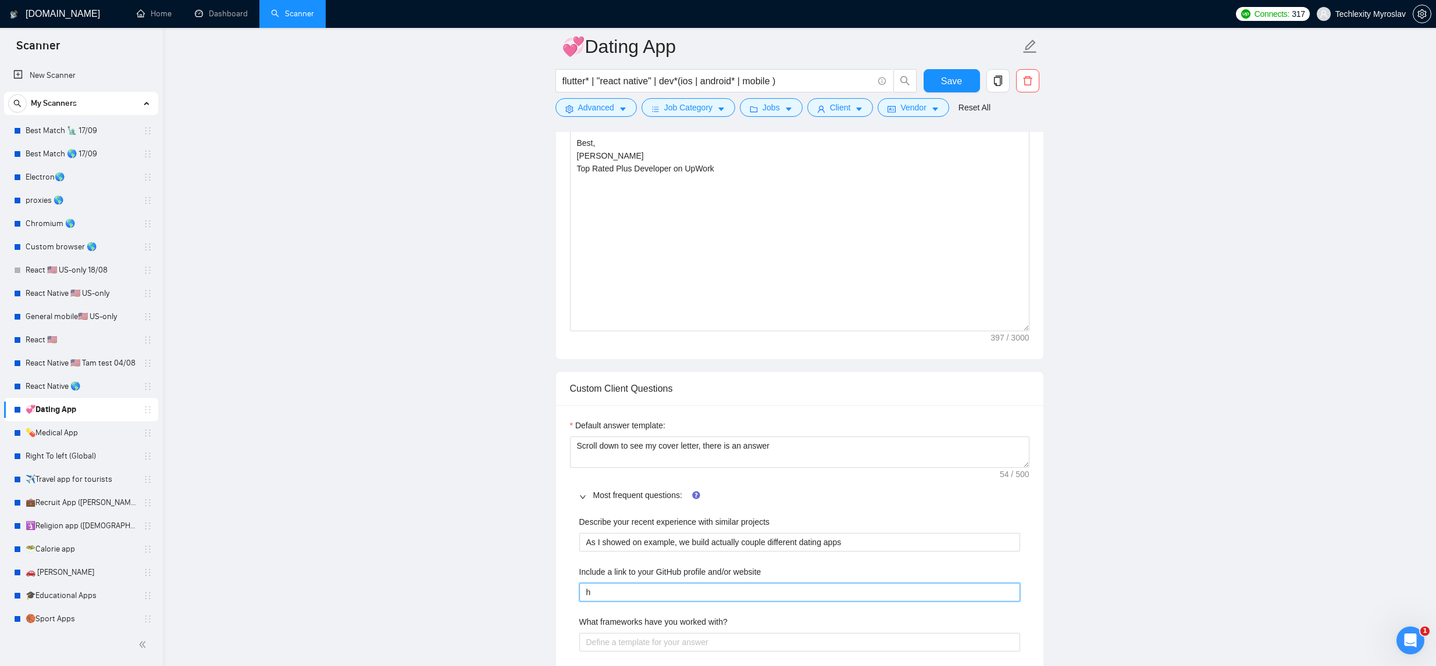
type website "ht"
type website "htt"
type website "http"
type website "https"
type website "https:"
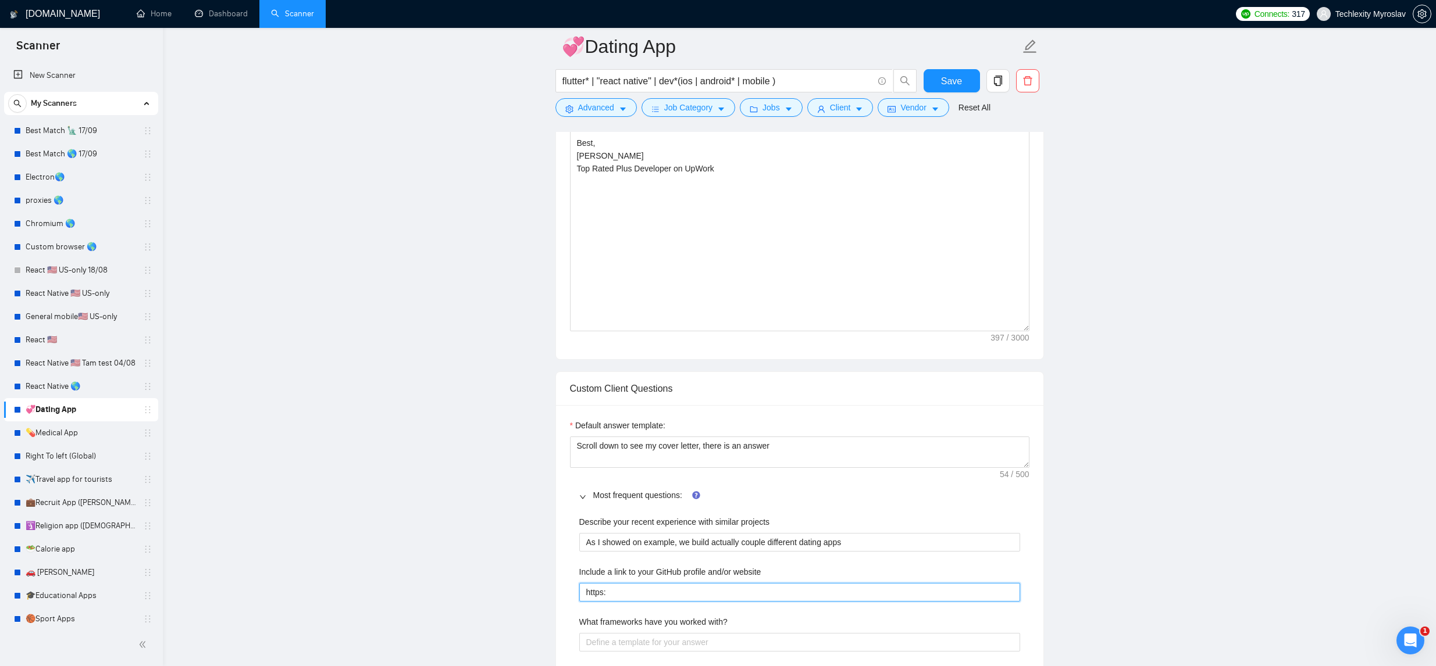
type website "https:/"
type website "https://"
type website "[URL]"
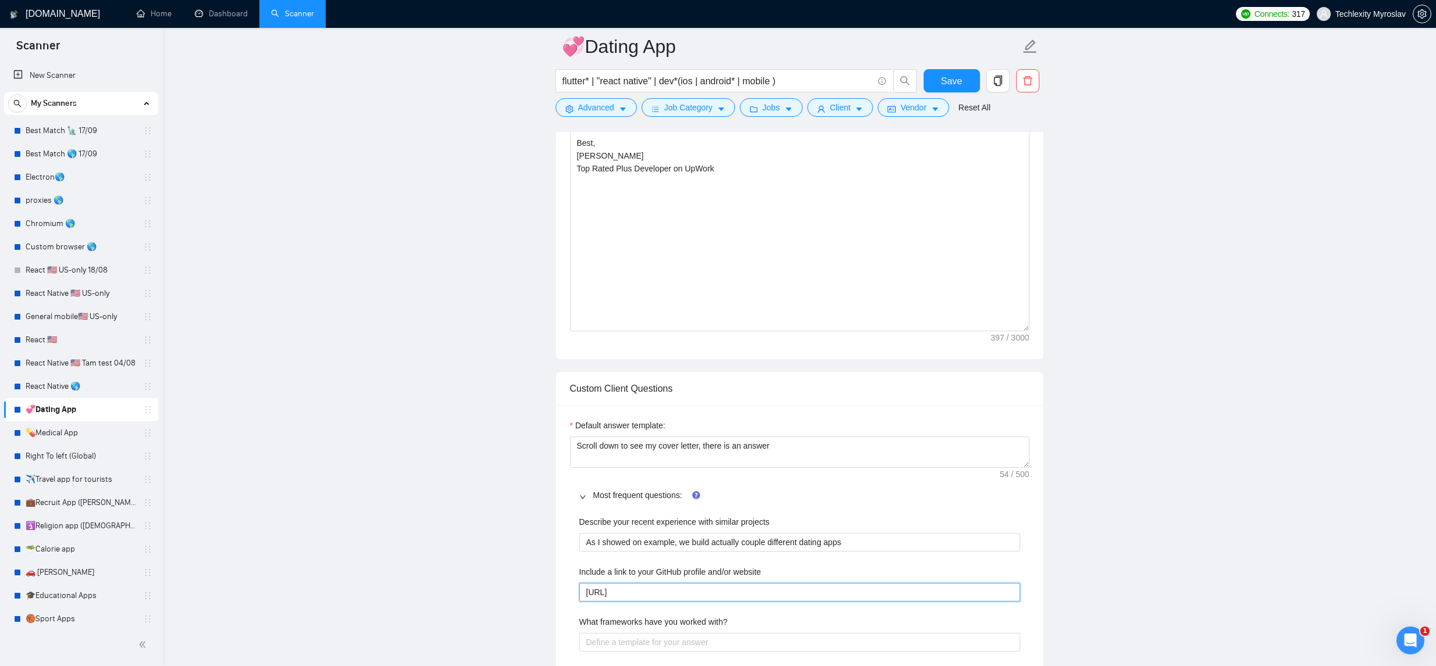
type website "[URL]"
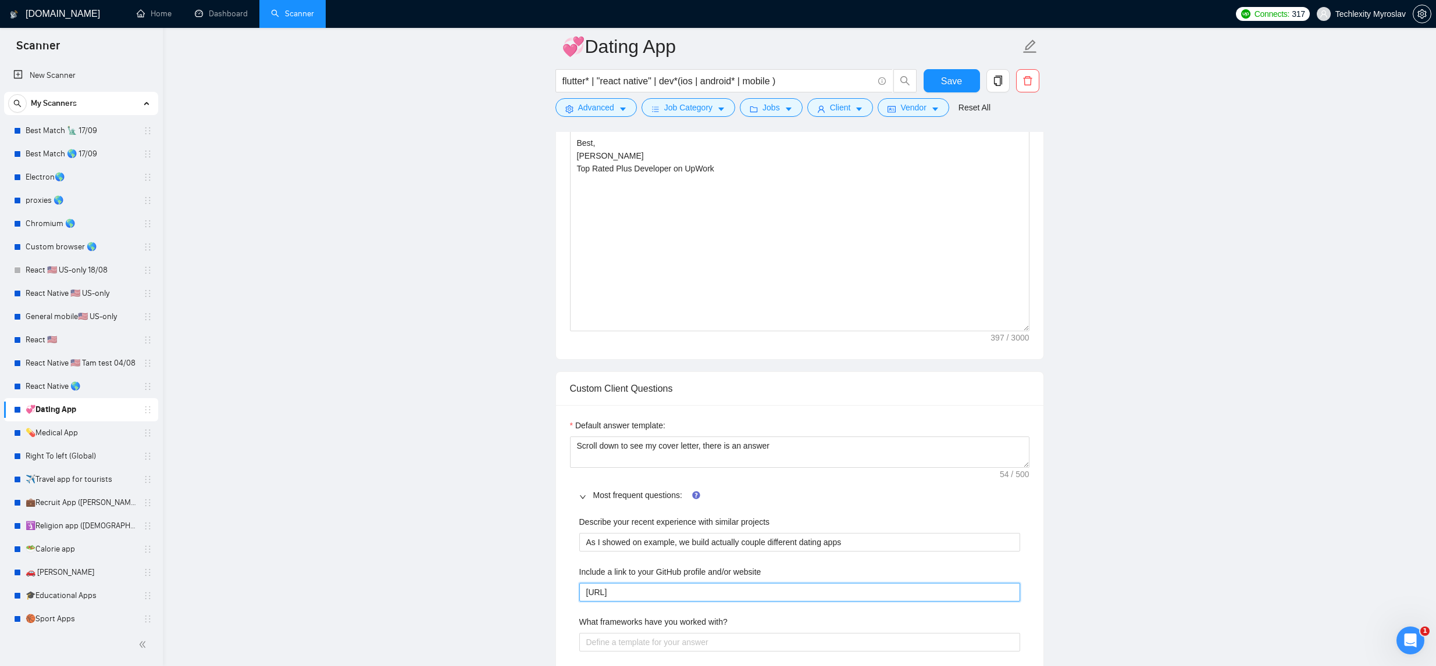
type website "[URL]"
type website "[URL][DOMAIN_NAME]"
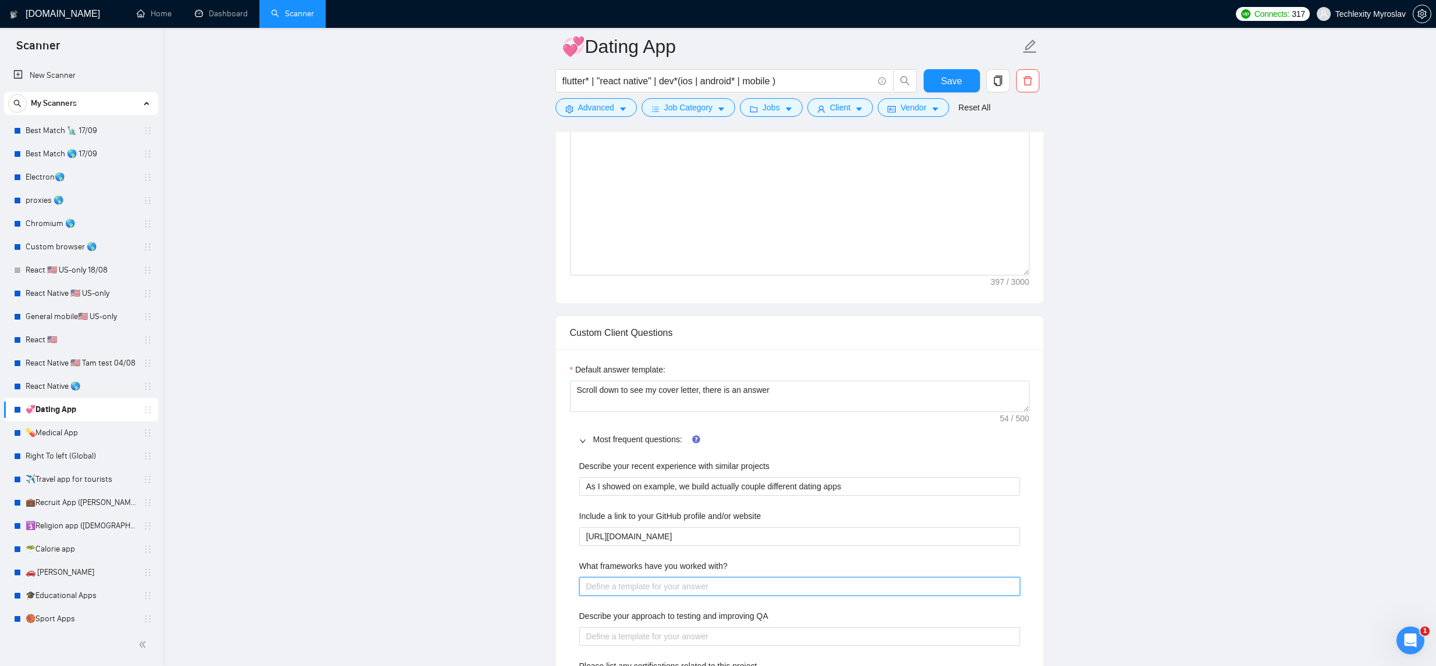
scroll to position [955, 0]
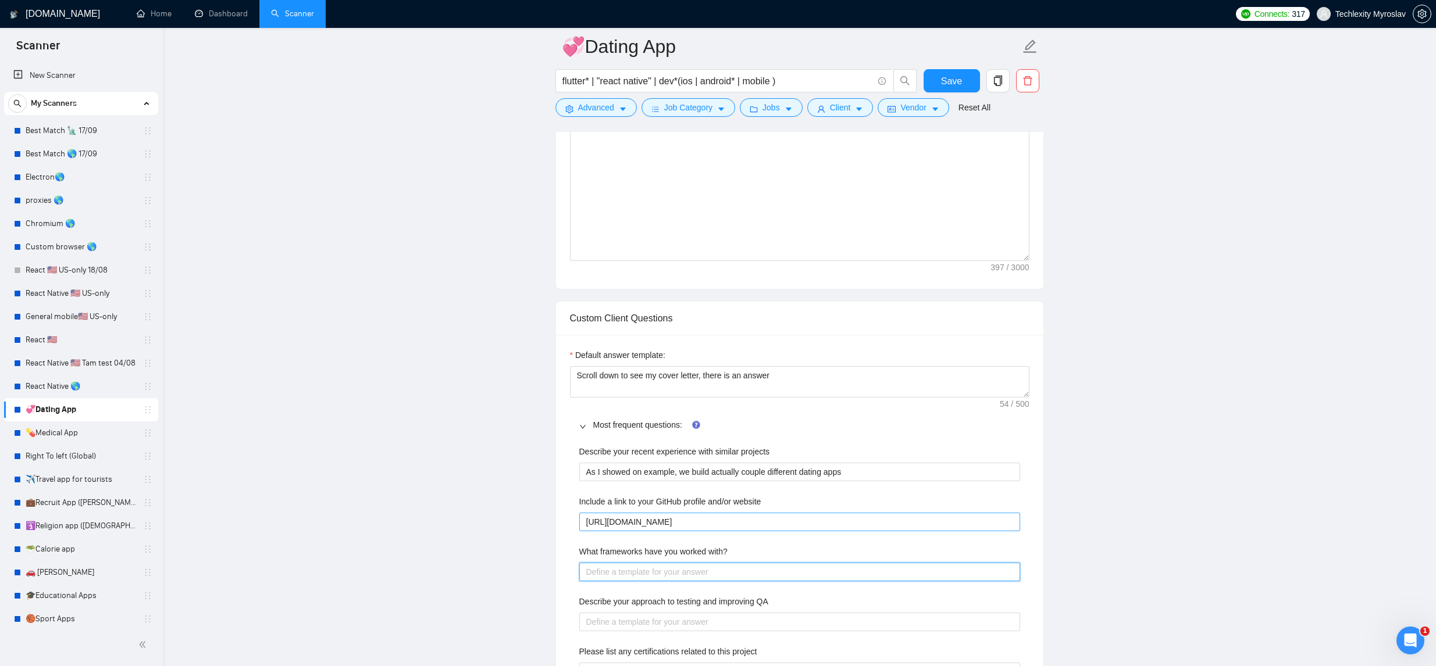
type with\? "R"
type with\? "Re"
type with\? "Rea"
click at [772, 627] on QA "Describe your approach to testing and improving QA" at bounding box center [799, 622] width 441 height 19
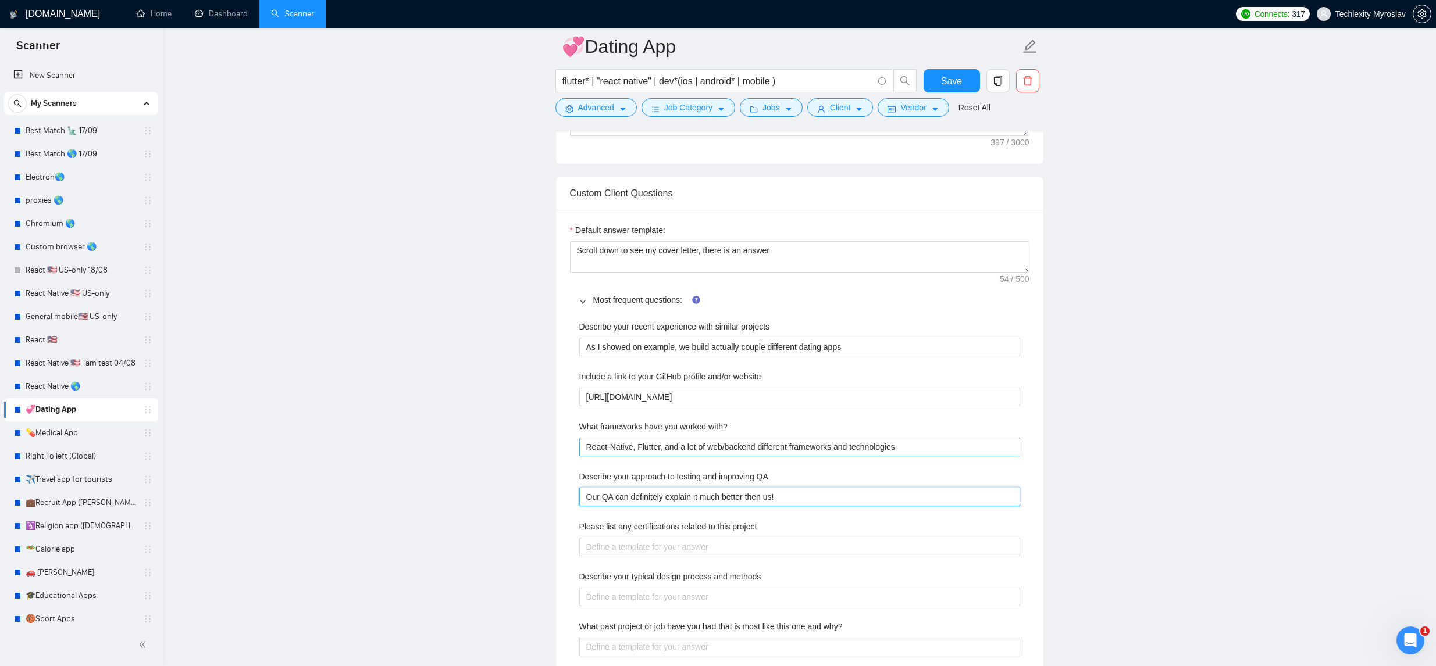
scroll to position [1081, 0]
click at [774, 554] on project "Please list any certifications related to this project" at bounding box center [799, 546] width 441 height 19
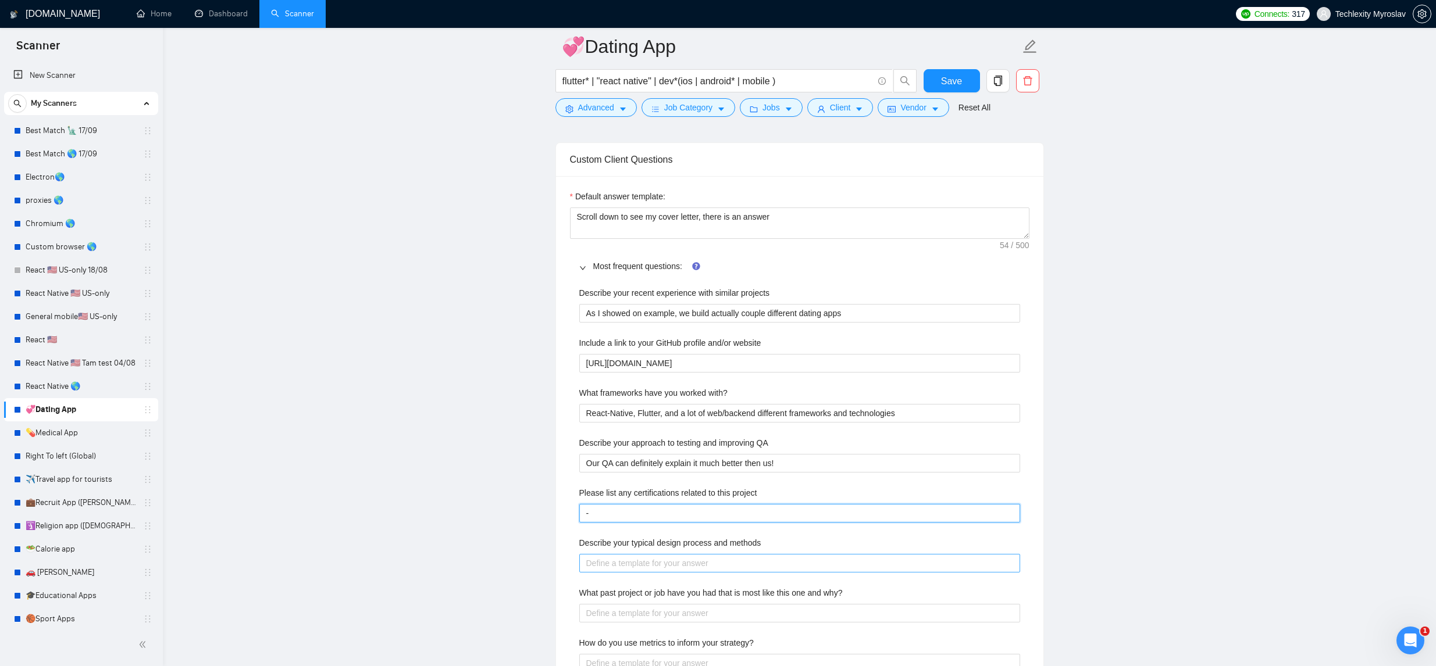
scroll to position [1126, 0]
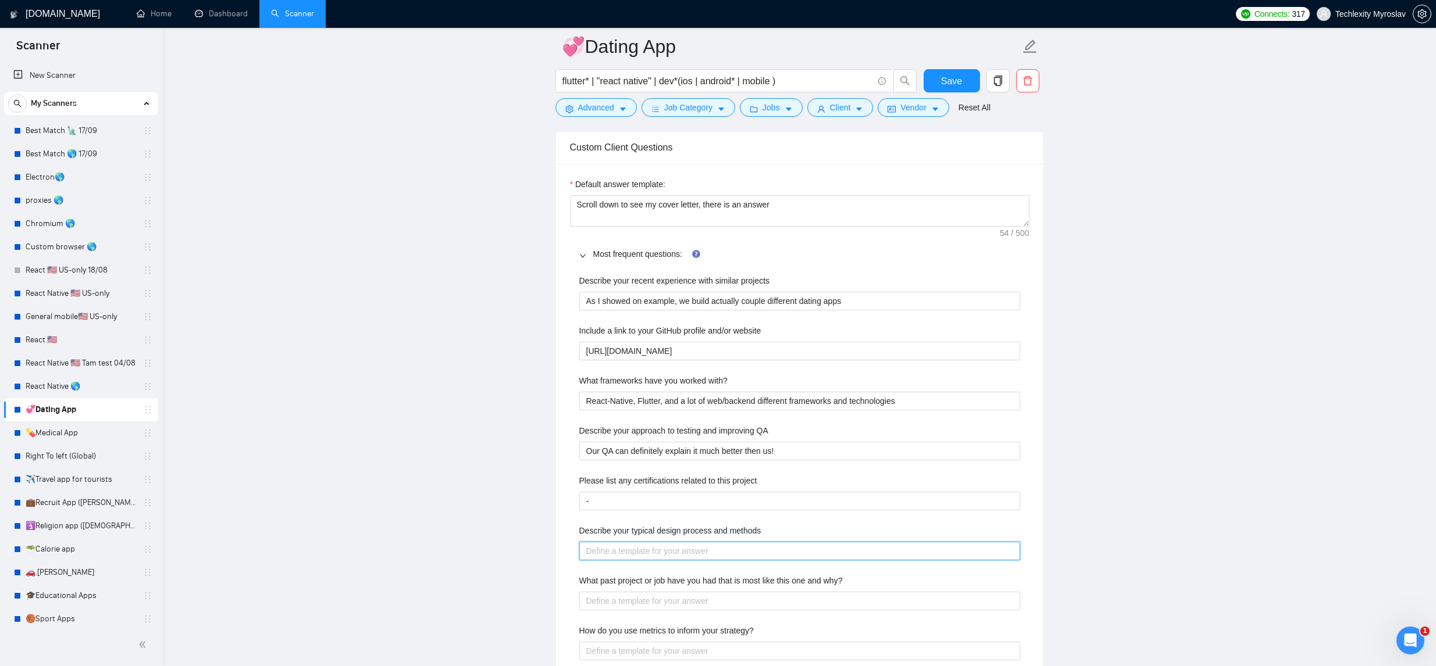
click at [771, 556] on methods "Describe your typical design process and methods" at bounding box center [799, 551] width 441 height 19
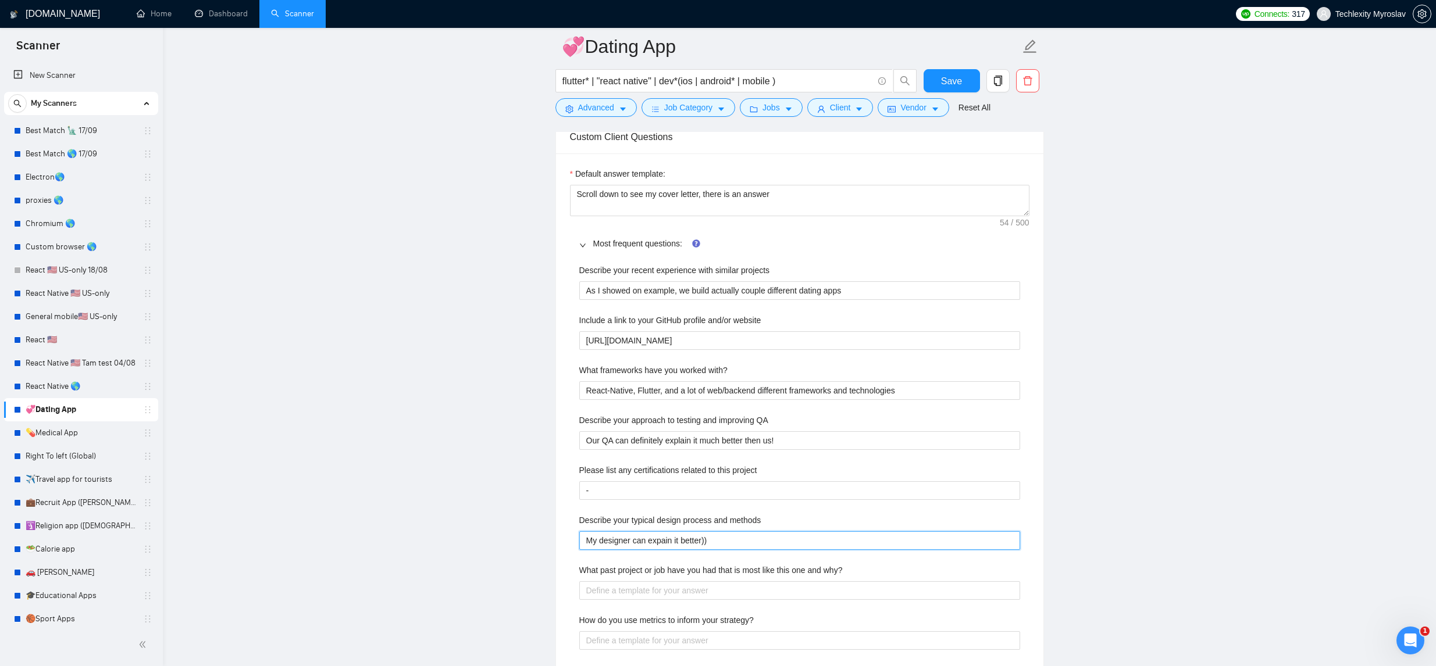
scroll to position [1179, 0]
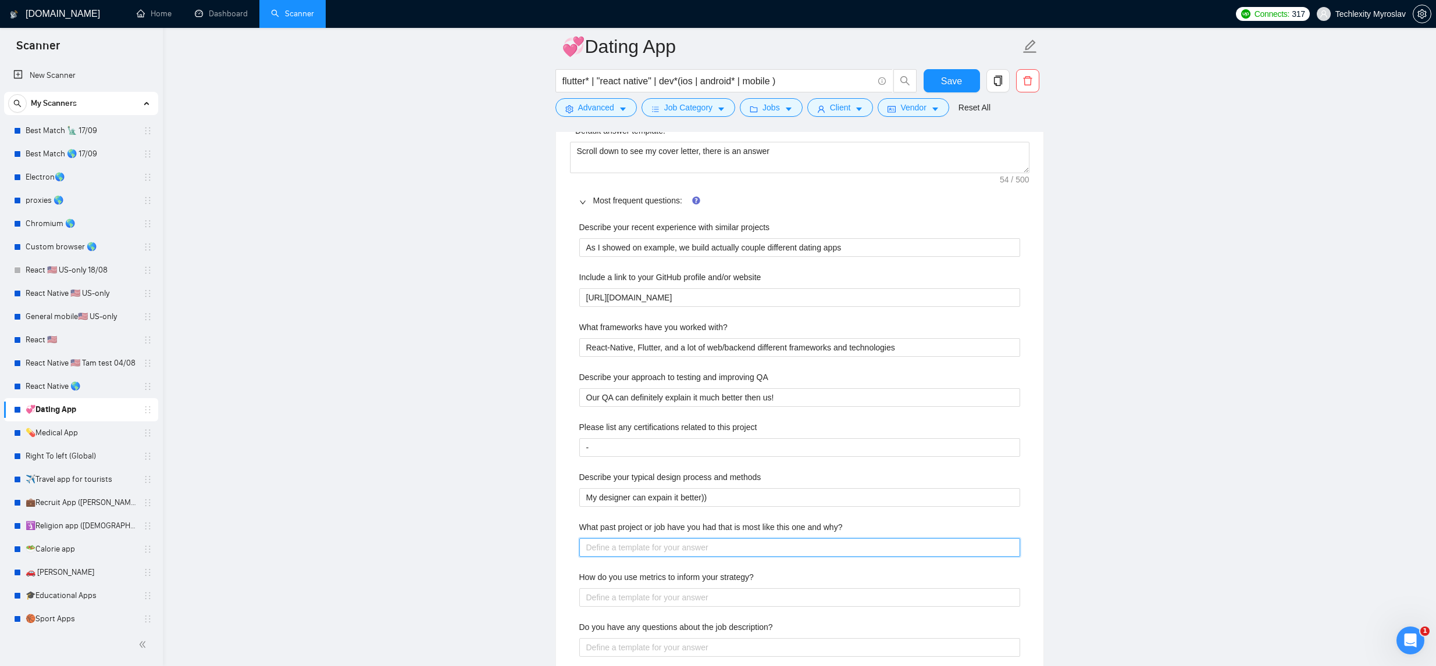
click at [847, 547] on why\? "What past project or job have you had that is most like this one and why?" at bounding box center [799, 548] width 441 height 19
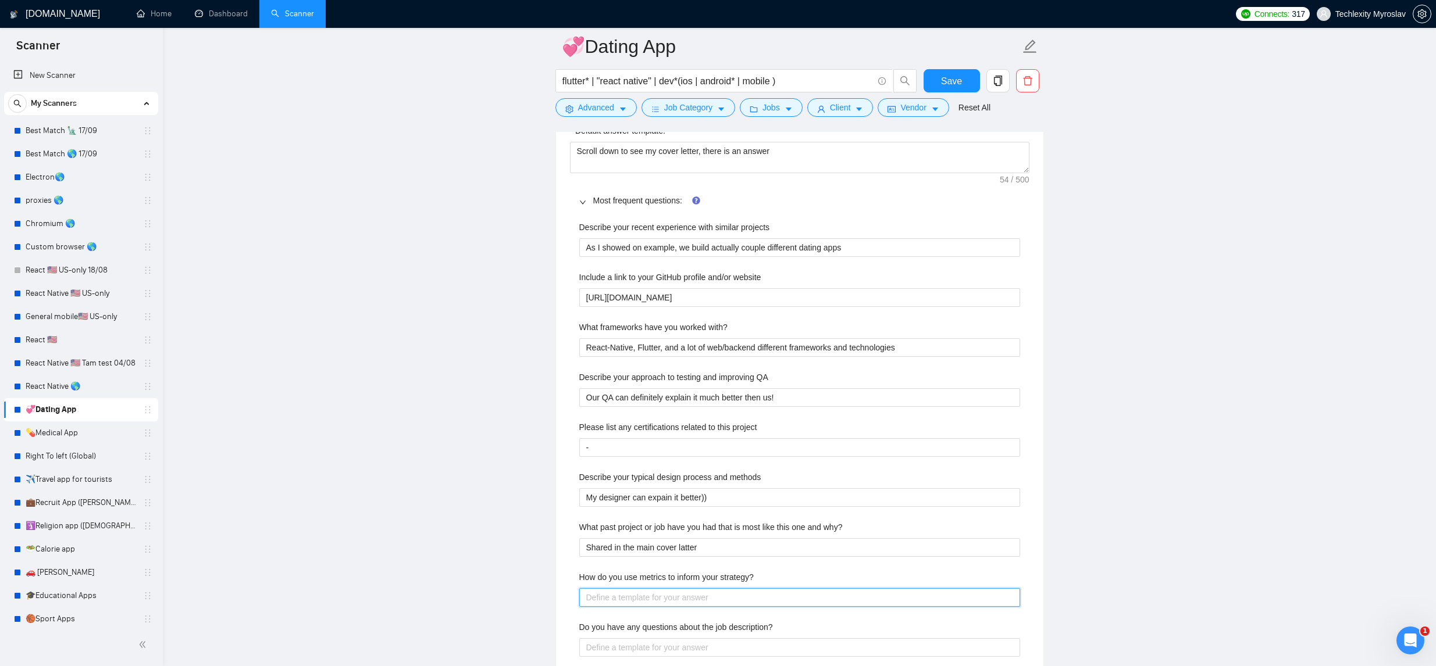
click at [766, 594] on strategy\? "How do you use metrics to inform your strategy?" at bounding box center [799, 598] width 441 height 19
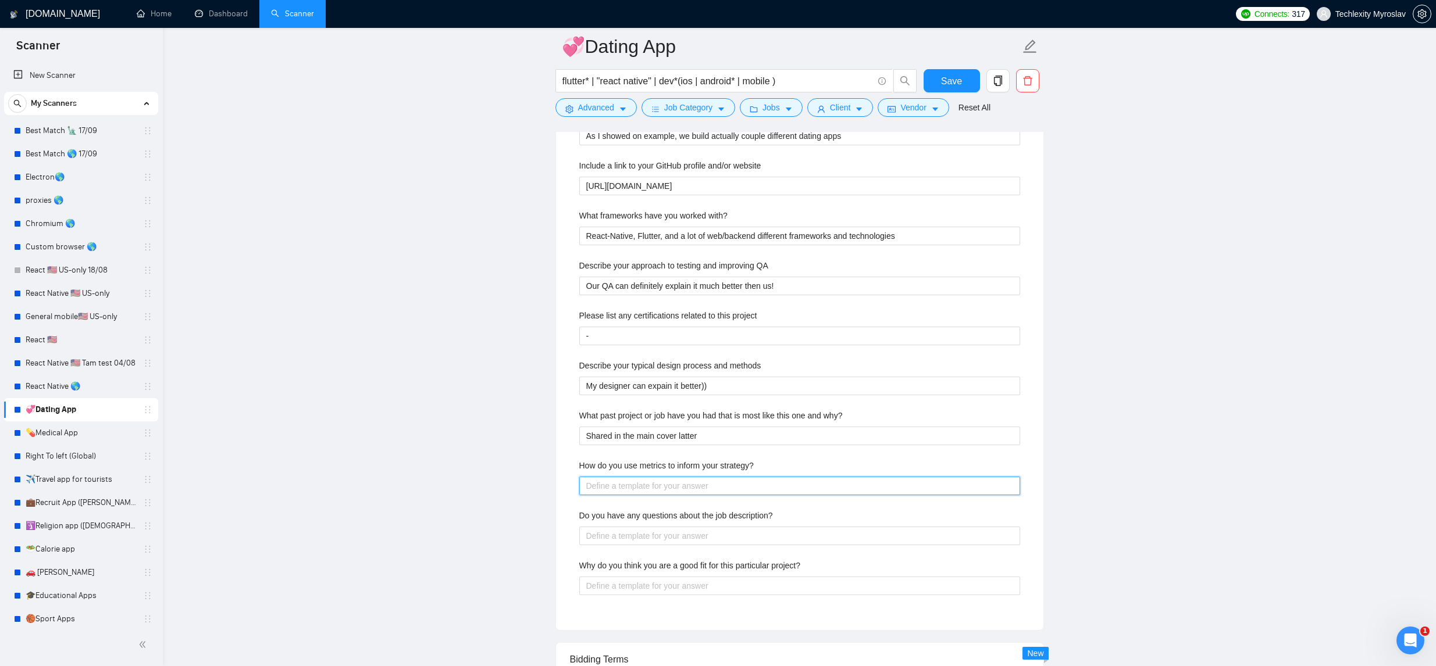
scroll to position [1296, 0]
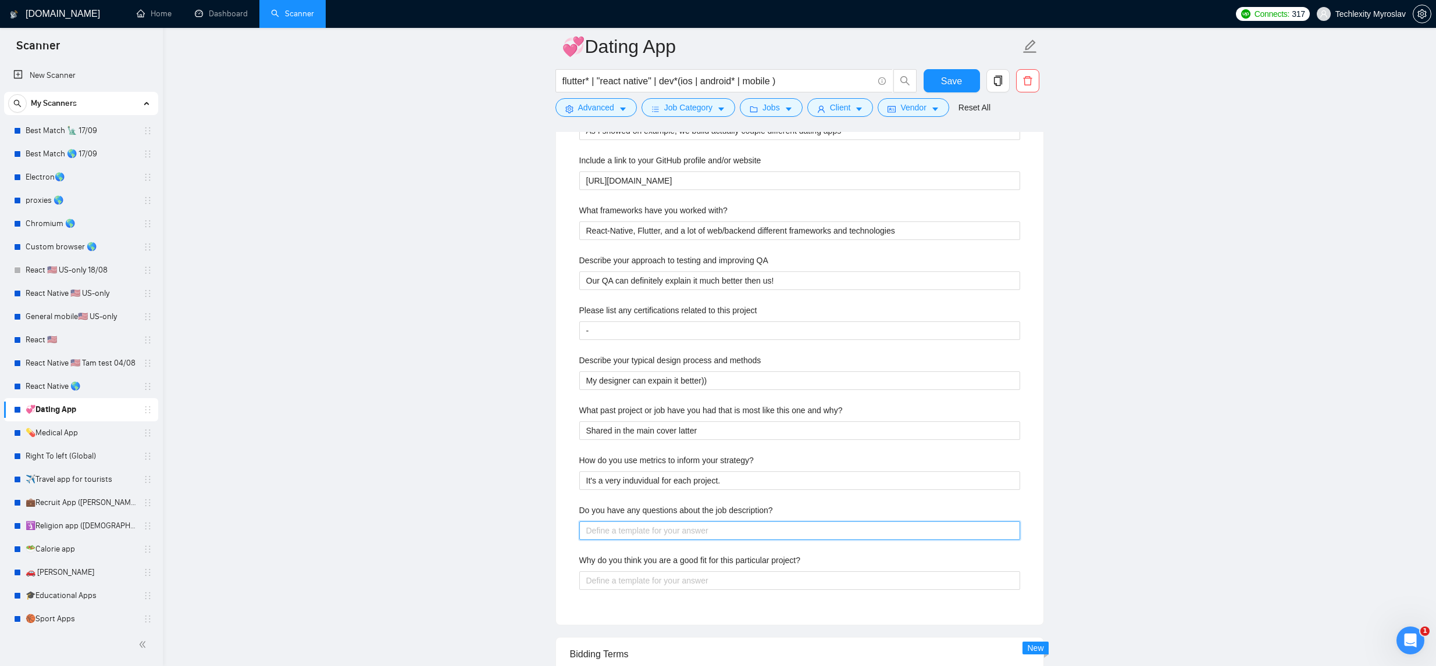
click at [787, 526] on description\? "Do you have any questions about the job description?" at bounding box center [799, 531] width 441 height 19
click at [760, 478] on strategy\? "It's a very induvidual for each project." at bounding box center [799, 481] width 441 height 19
click at [670, 527] on description\? "Do you have any questions about the job description?" at bounding box center [799, 531] width 441 height 19
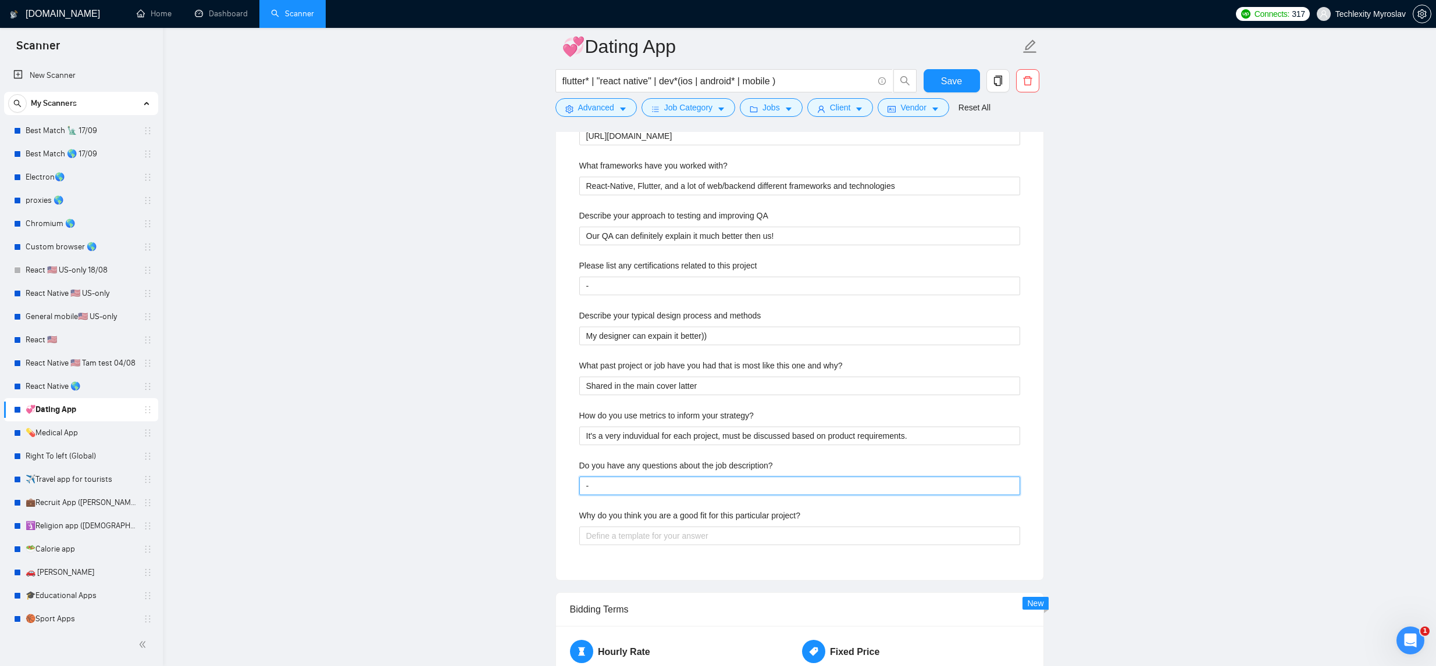
scroll to position [1342, 0]
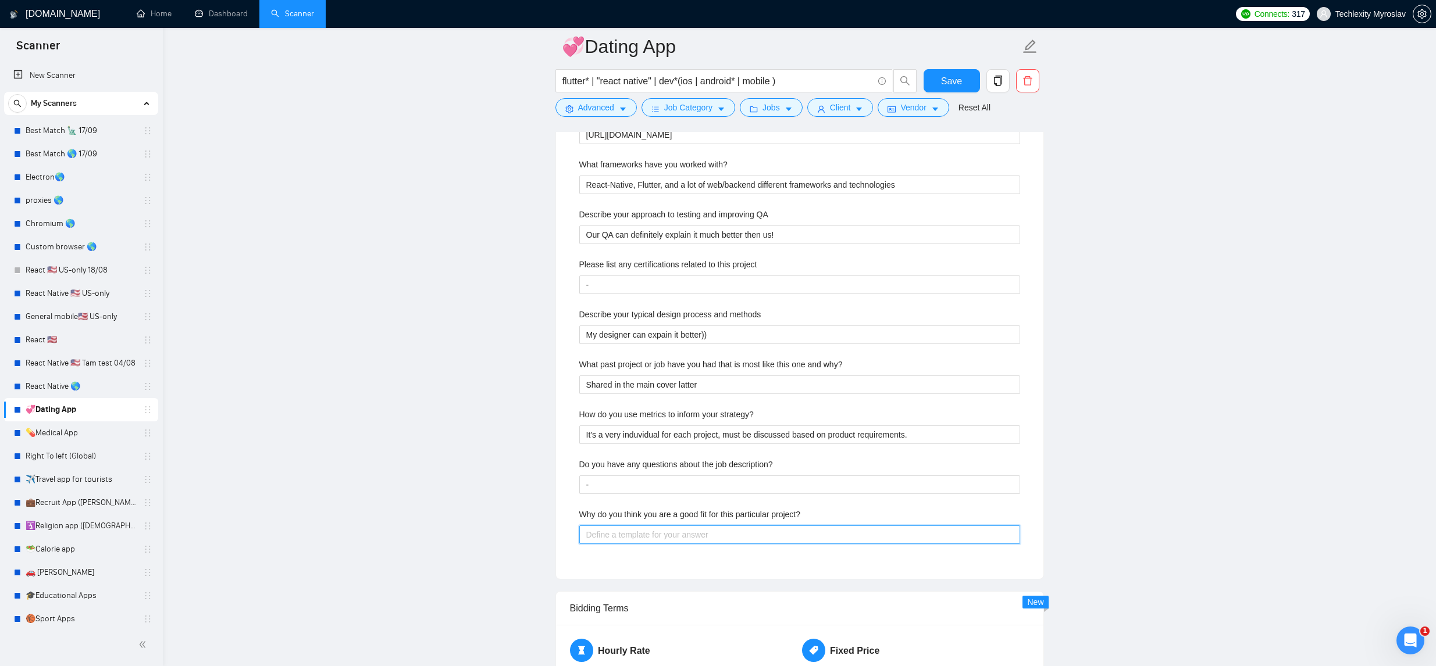
click at [754, 534] on project\? "Why do you think you are a good fit for this particular project?" at bounding box center [799, 535] width 441 height 19
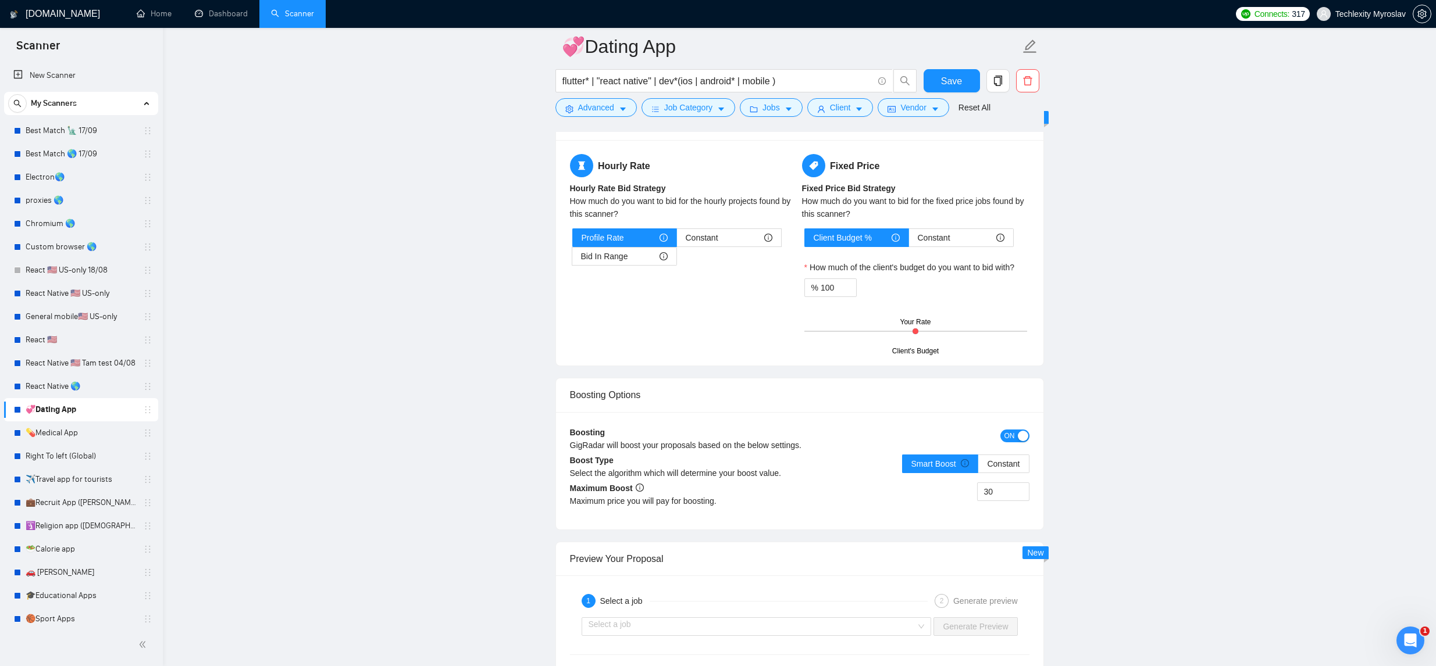
scroll to position [2064, 0]
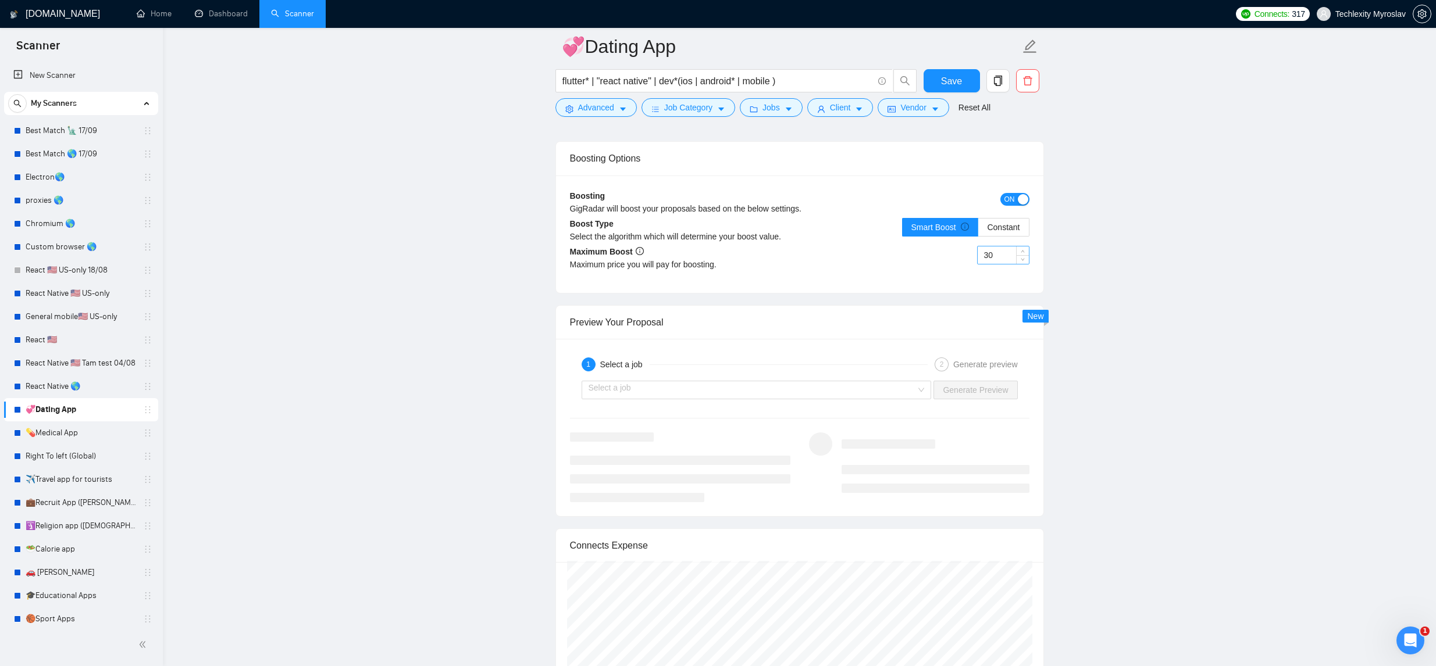
click at [989, 259] on input "30" at bounding box center [1003, 255] width 51 height 17
drag, startPoint x: 1114, startPoint y: 329, endPoint x: 1038, endPoint y: 368, distance: 85.3
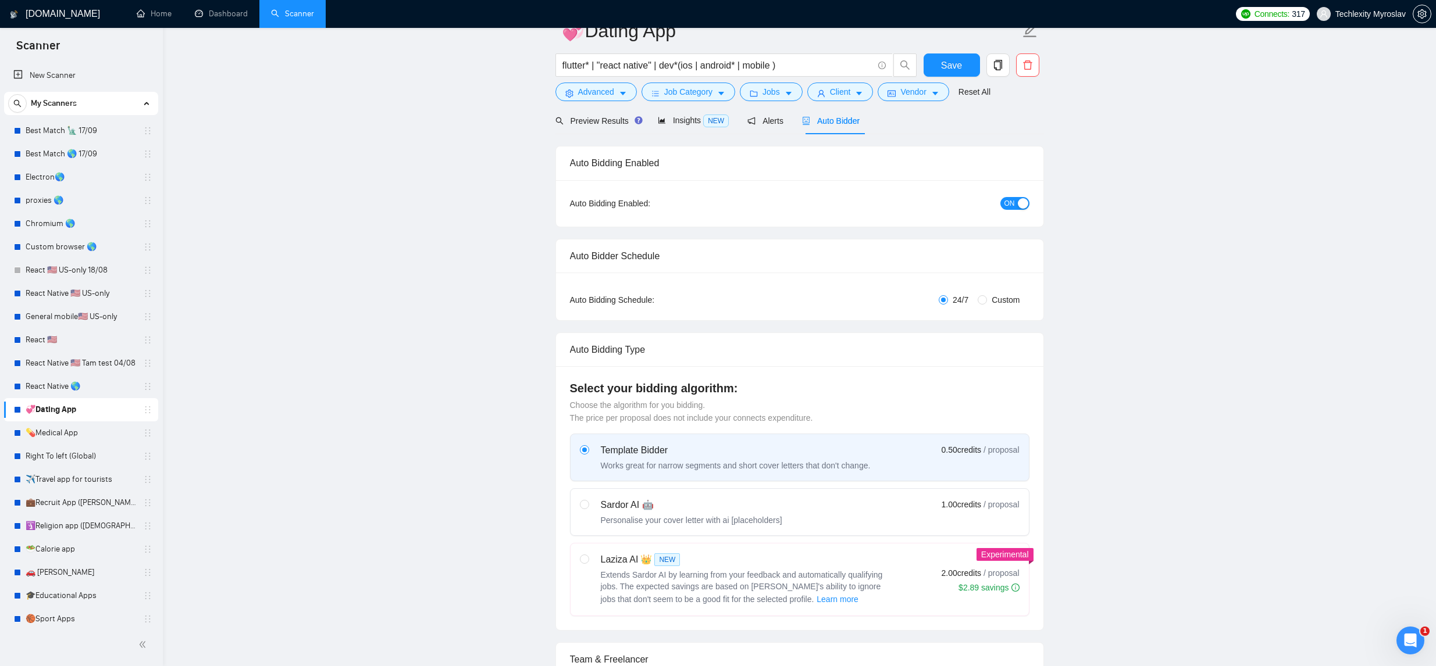
scroll to position [0, 0]
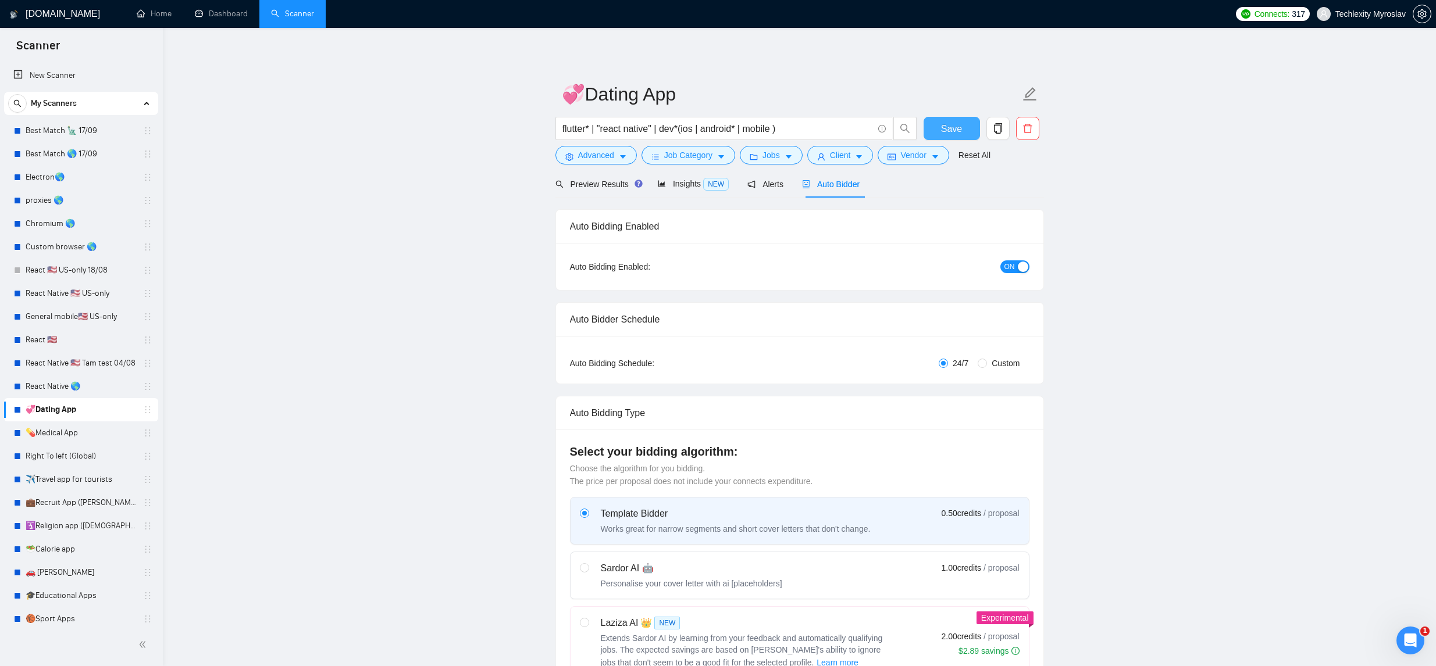
drag, startPoint x: 937, startPoint y: 122, endPoint x: 947, endPoint y: 124, distance: 10.2
click at [937, 122] on button "Save" at bounding box center [952, 128] width 56 height 23
click at [624, 157] on icon "caret-down" at bounding box center [623, 157] width 6 height 3
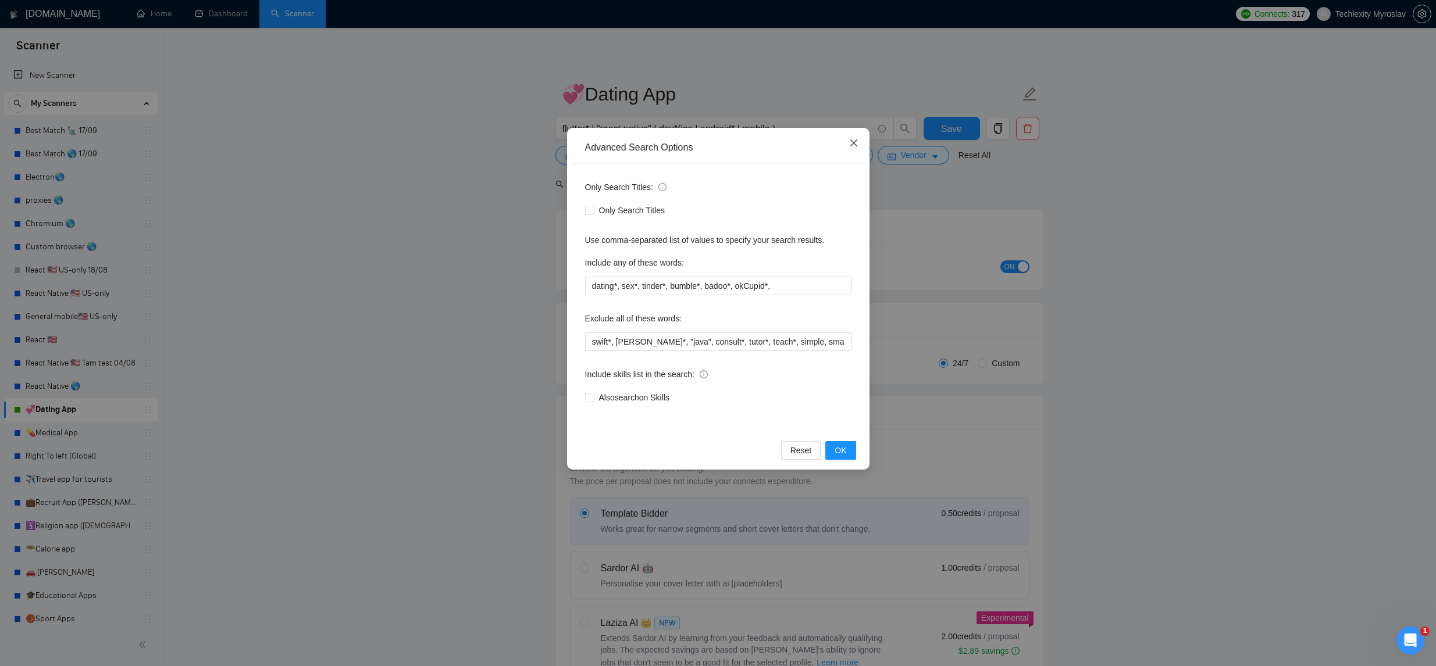
click at [846, 144] on span "Close" at bounding box center [853, 143] width 31 height 31
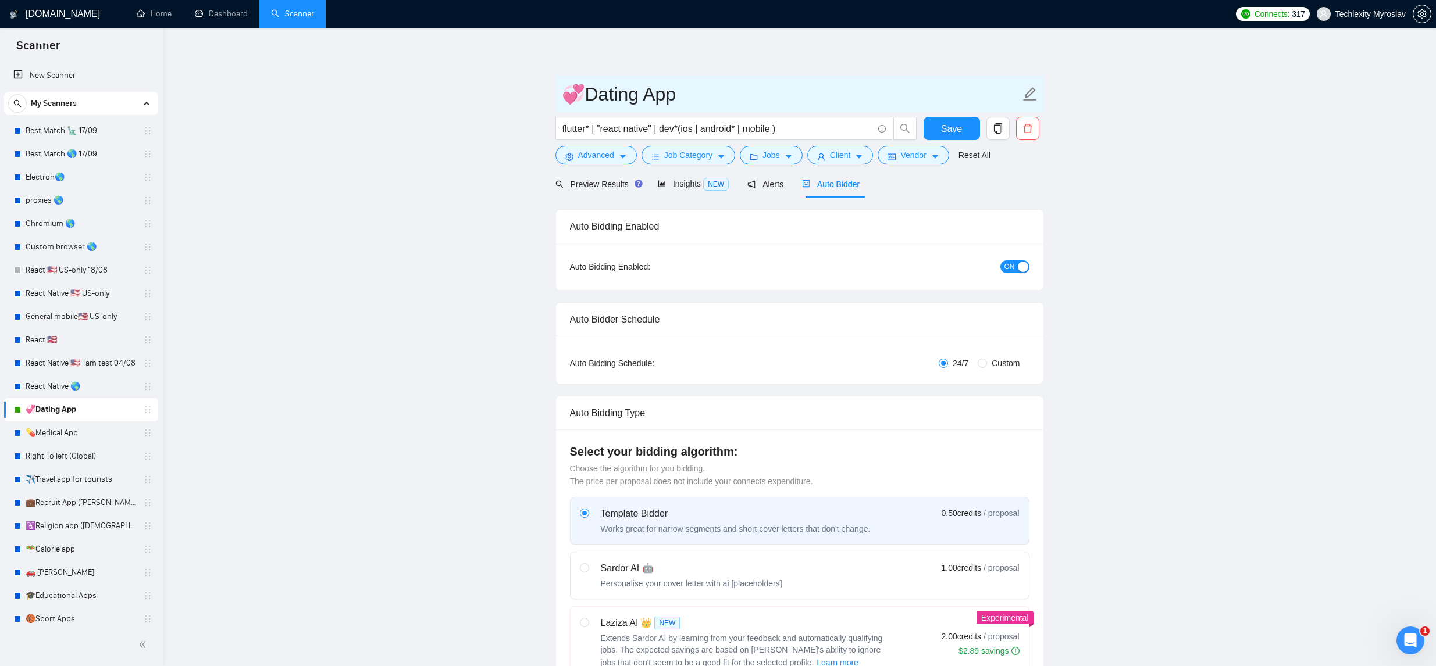
click at [695, 98] on input "💞Dating App" at bounding box center [791, 94] width 458 height 29
click at [941, 124] on span "Save" at bounding box center [951, 129] width 21 height 15
